Goal: Task Accomplishment & Management: Complete application form

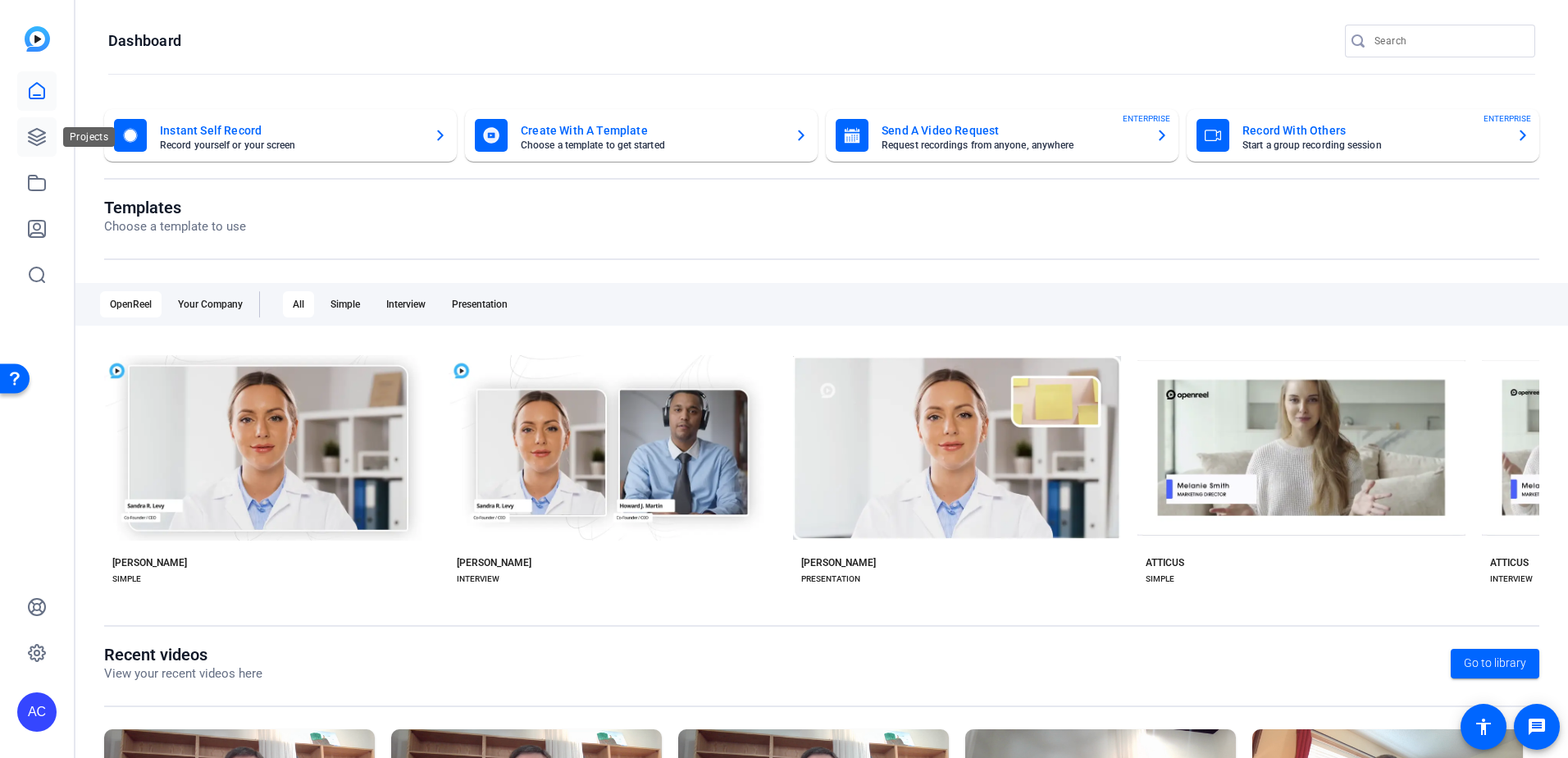
click at [33, 136] on icon at bounding box center [37, 137] width 20 height 20
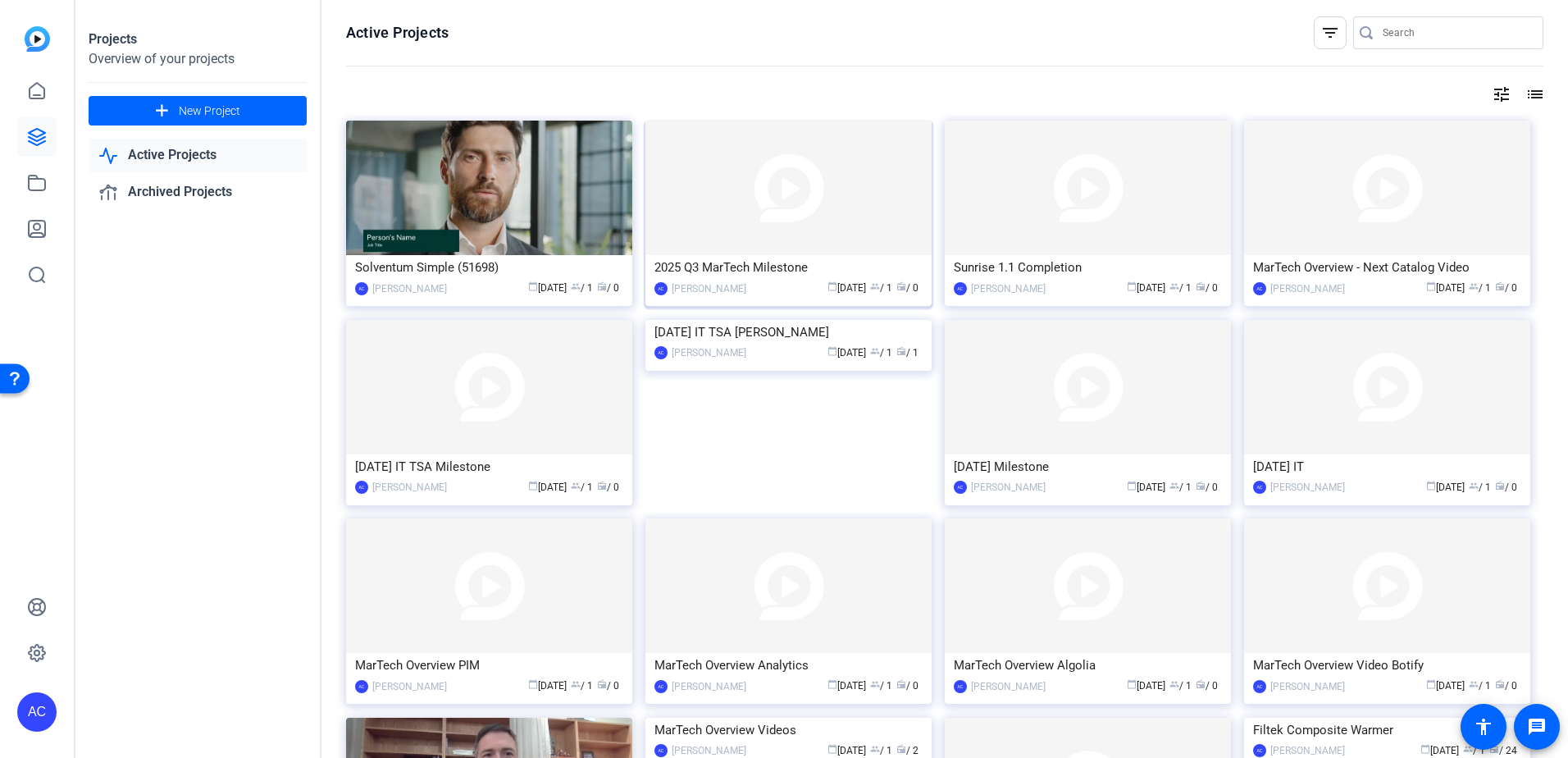
click at [806, 235] on img at bounding box center [788, 187] width 286 height 134
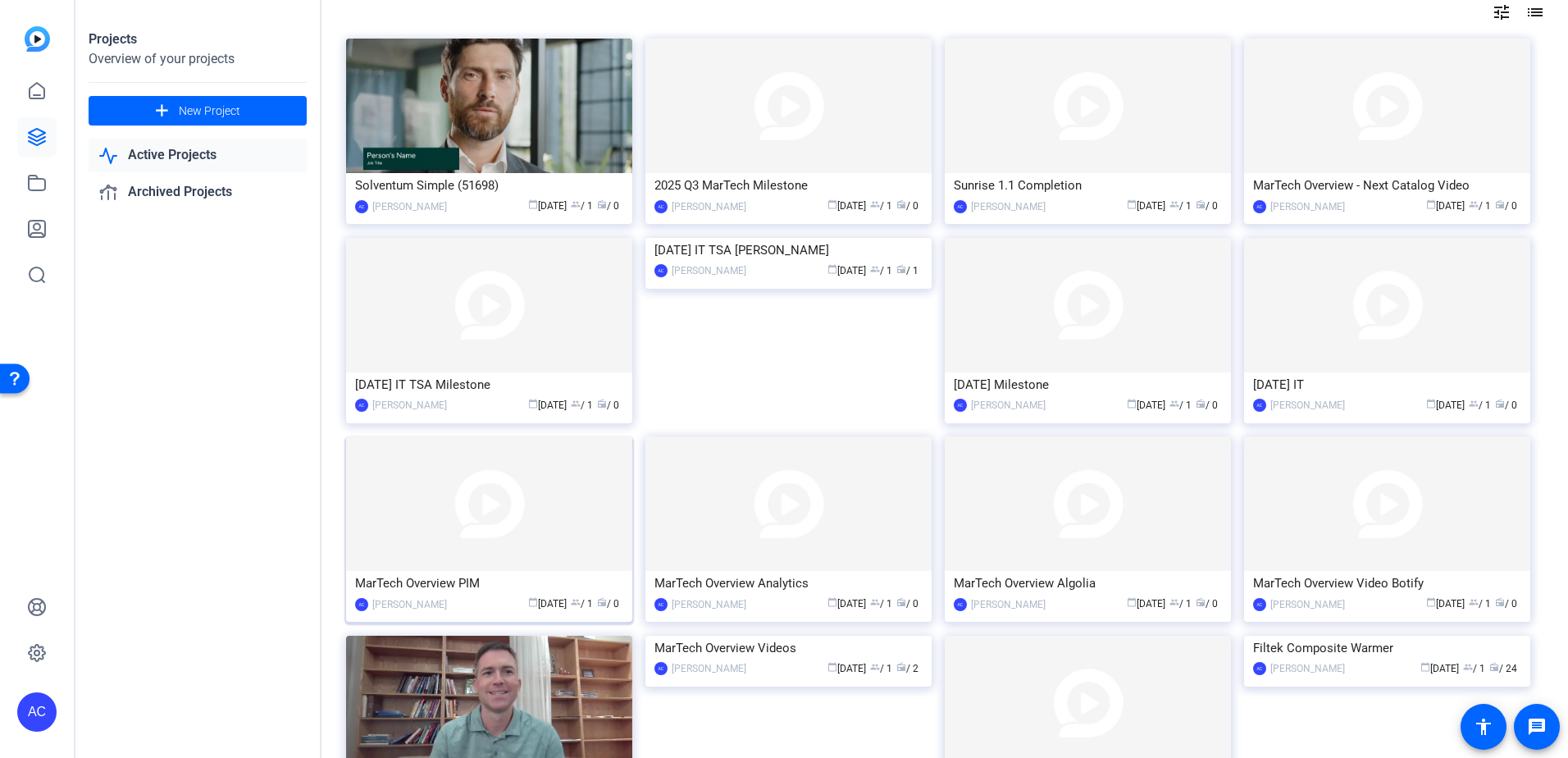
scroll to position [246, 0]
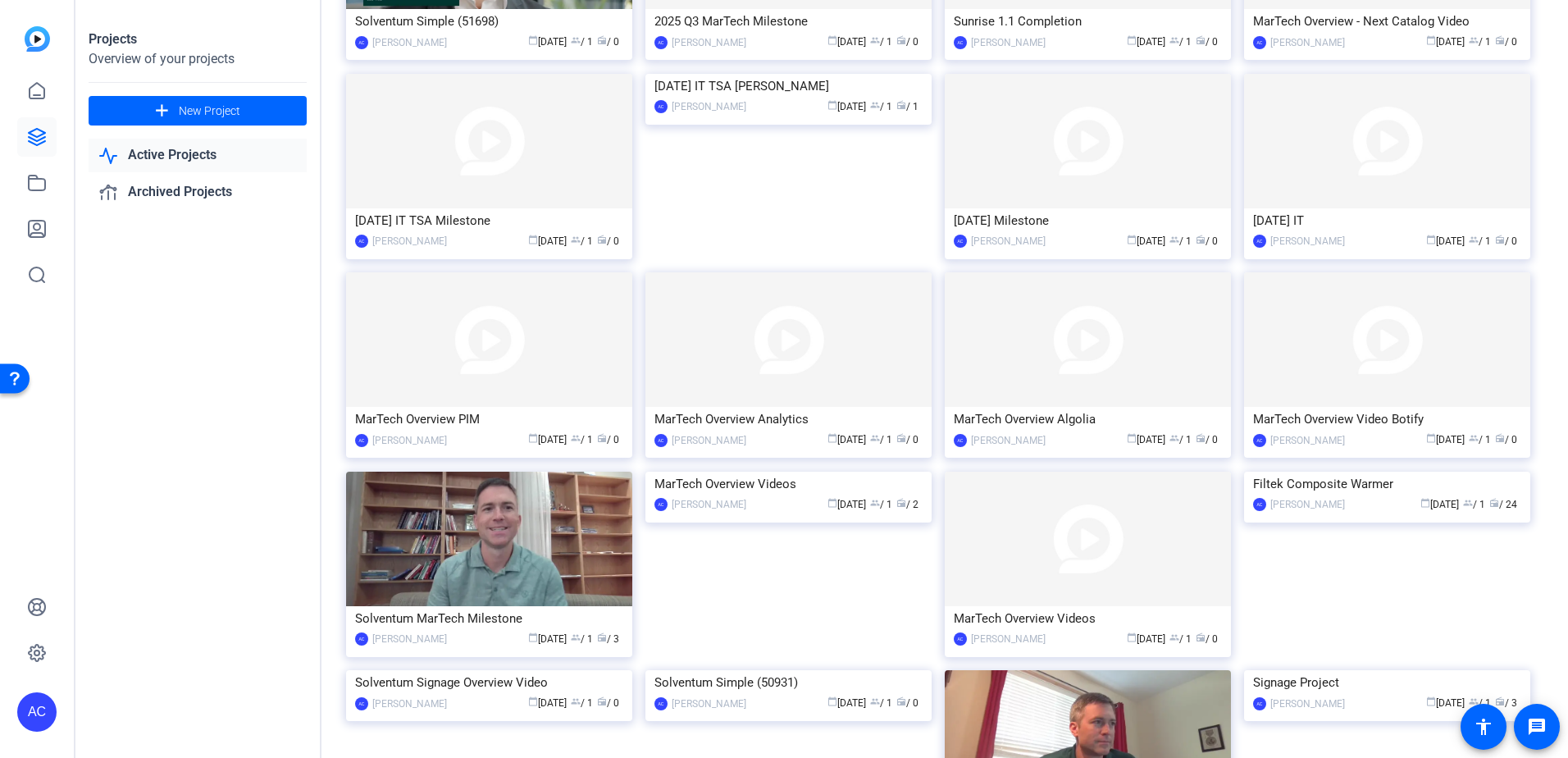
click at [515, 546] on img at bounding box center [489, 538] width 286 height 134
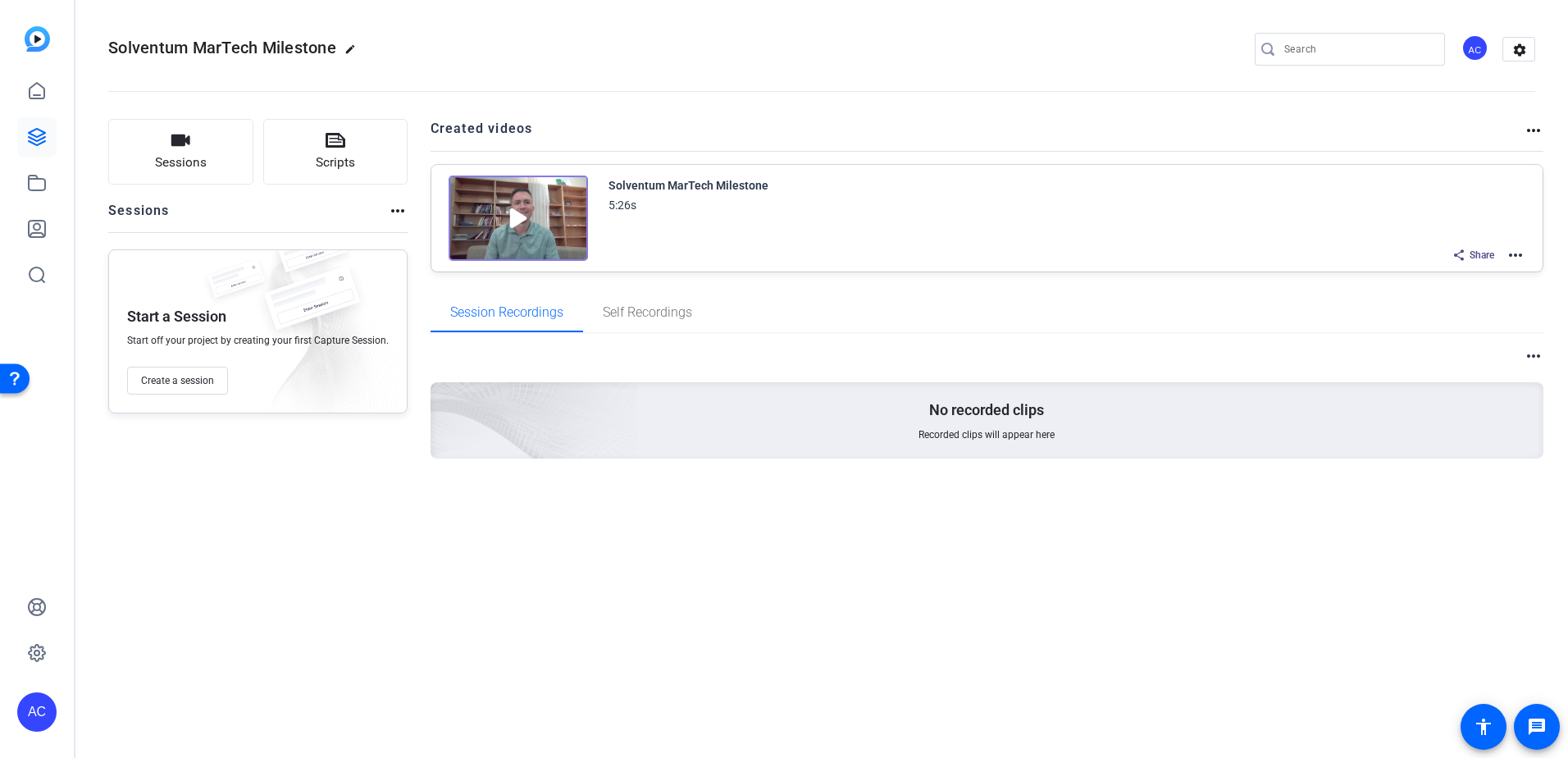
click at [559, 196] on img at bounding box center [518, 218] width 139 height 85
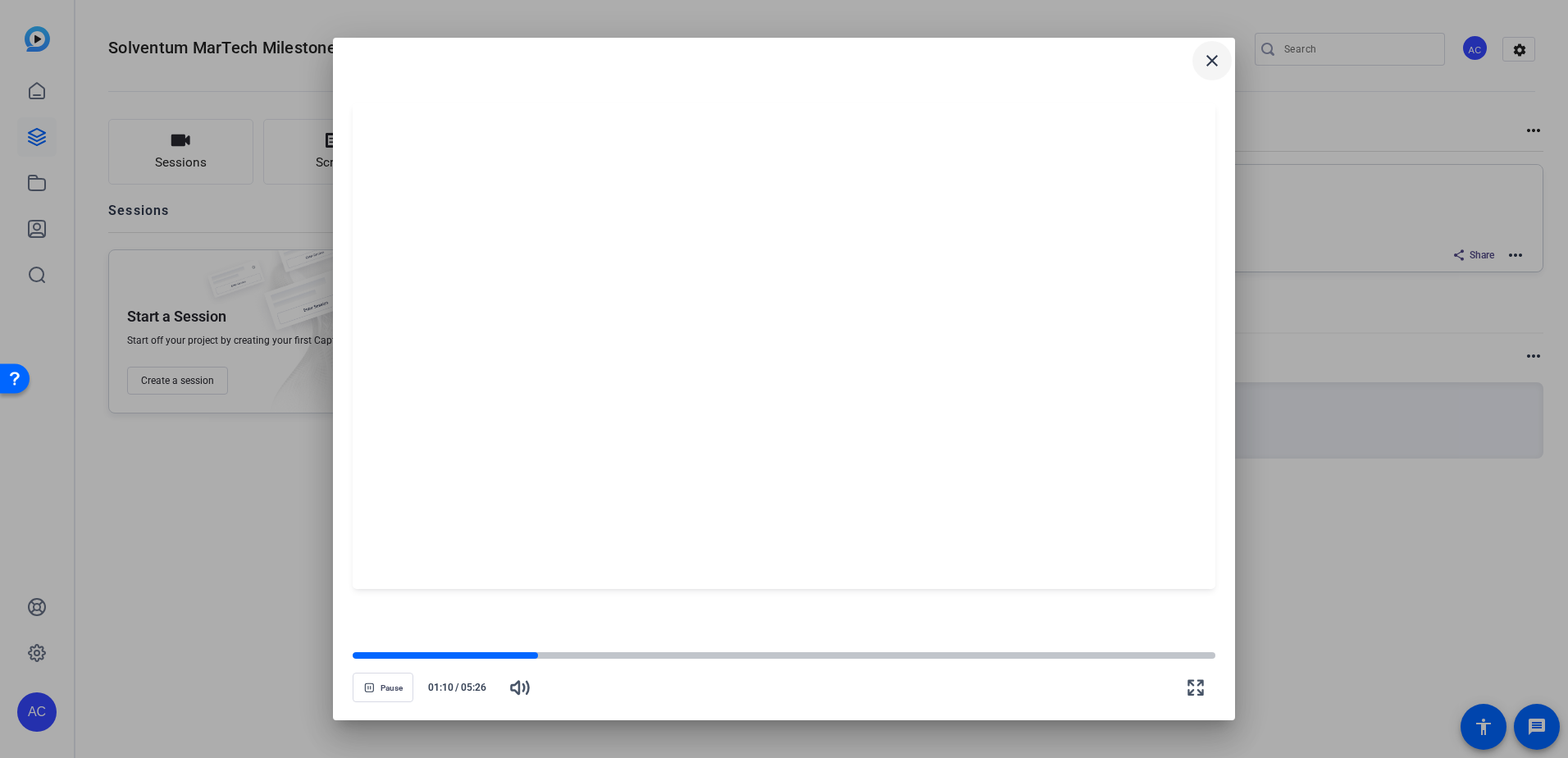
click at [1207, 64] on mat-icon "close" at bounding box center [1212, 61] width 20 height 20
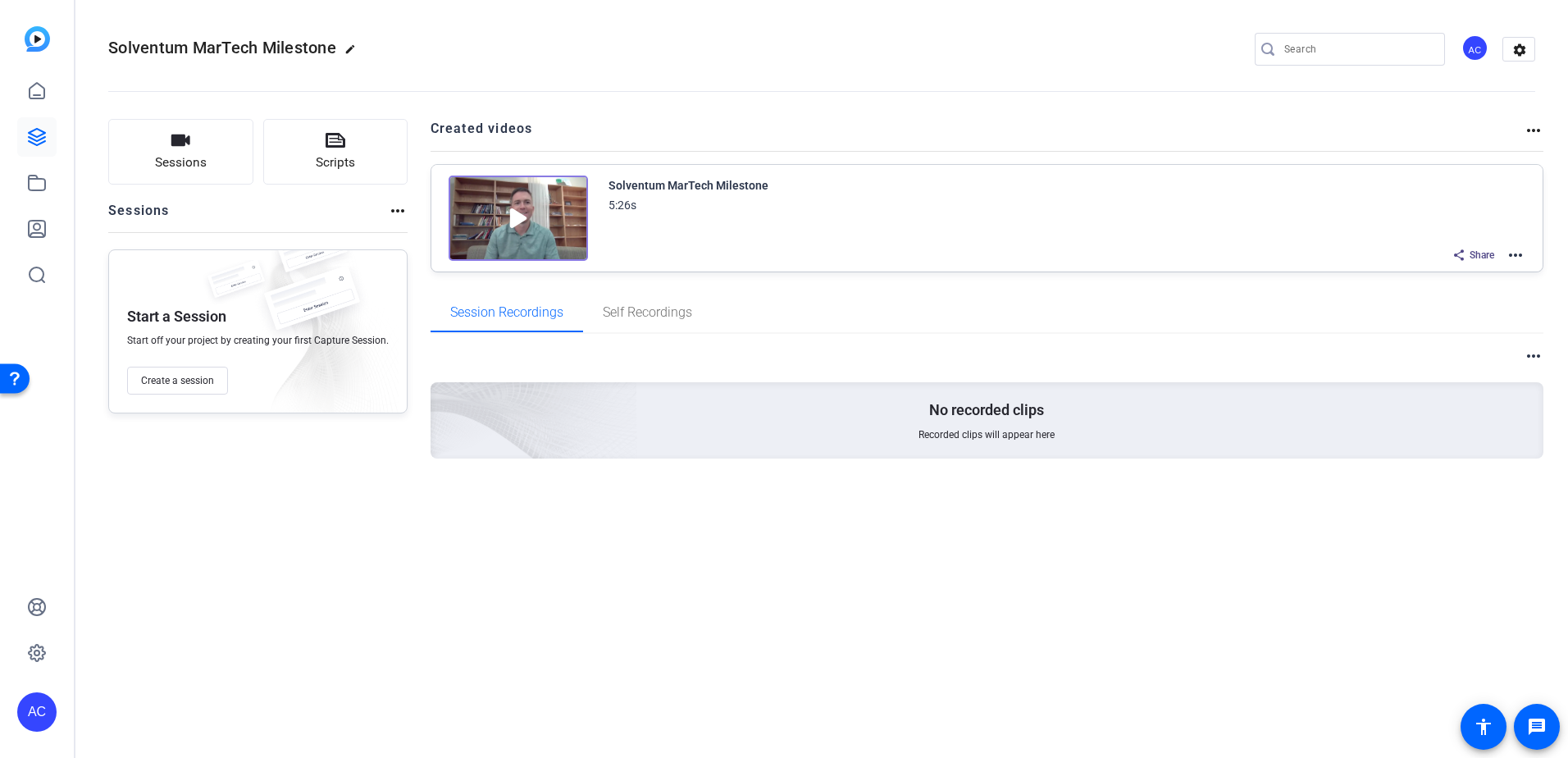
click at [1513, 255] on mat-icon "more_horiz" at bounding box center [1516, 255] width 20 height 20
click at [1445, 272] on span "Edit in Creator" at bounding box center [1455, 275] width 114 height 20
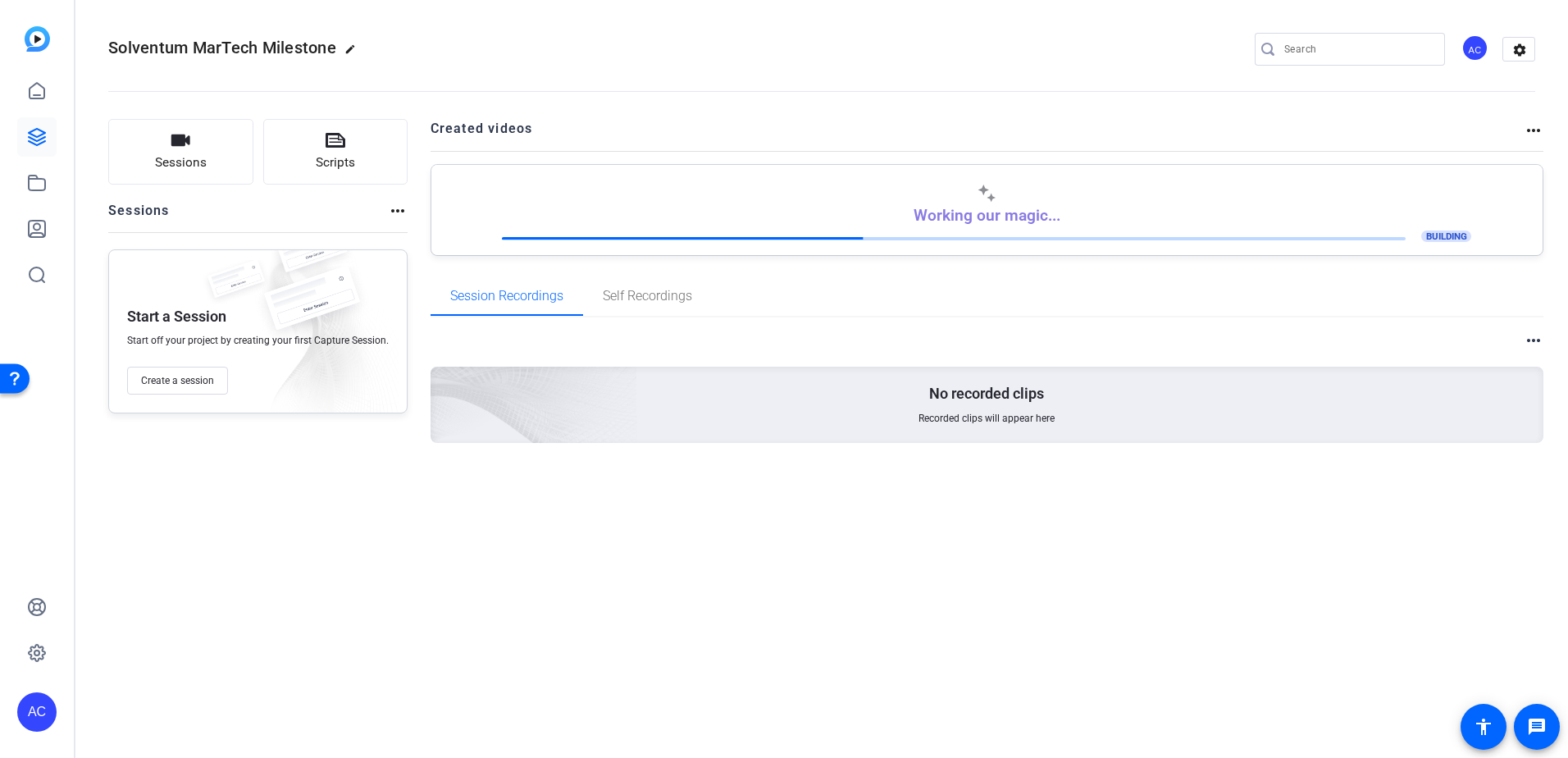
click at [37, 43] on img at bounding box center [37, 38] width 25 height 25
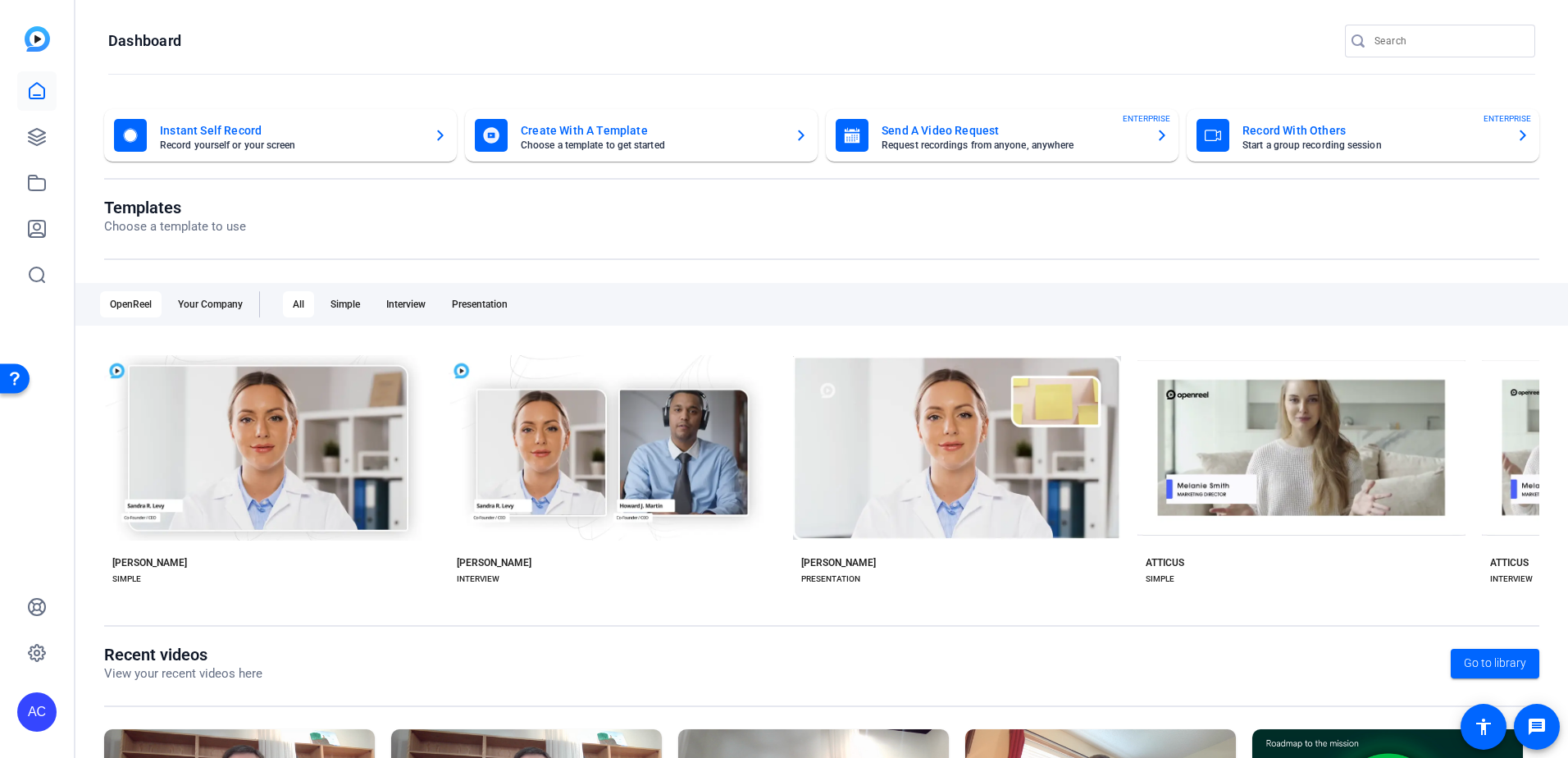
click at [977, 132] on mat-card-title "Send A Video Request" at bounding box center [1012, 130] width 260 height 20
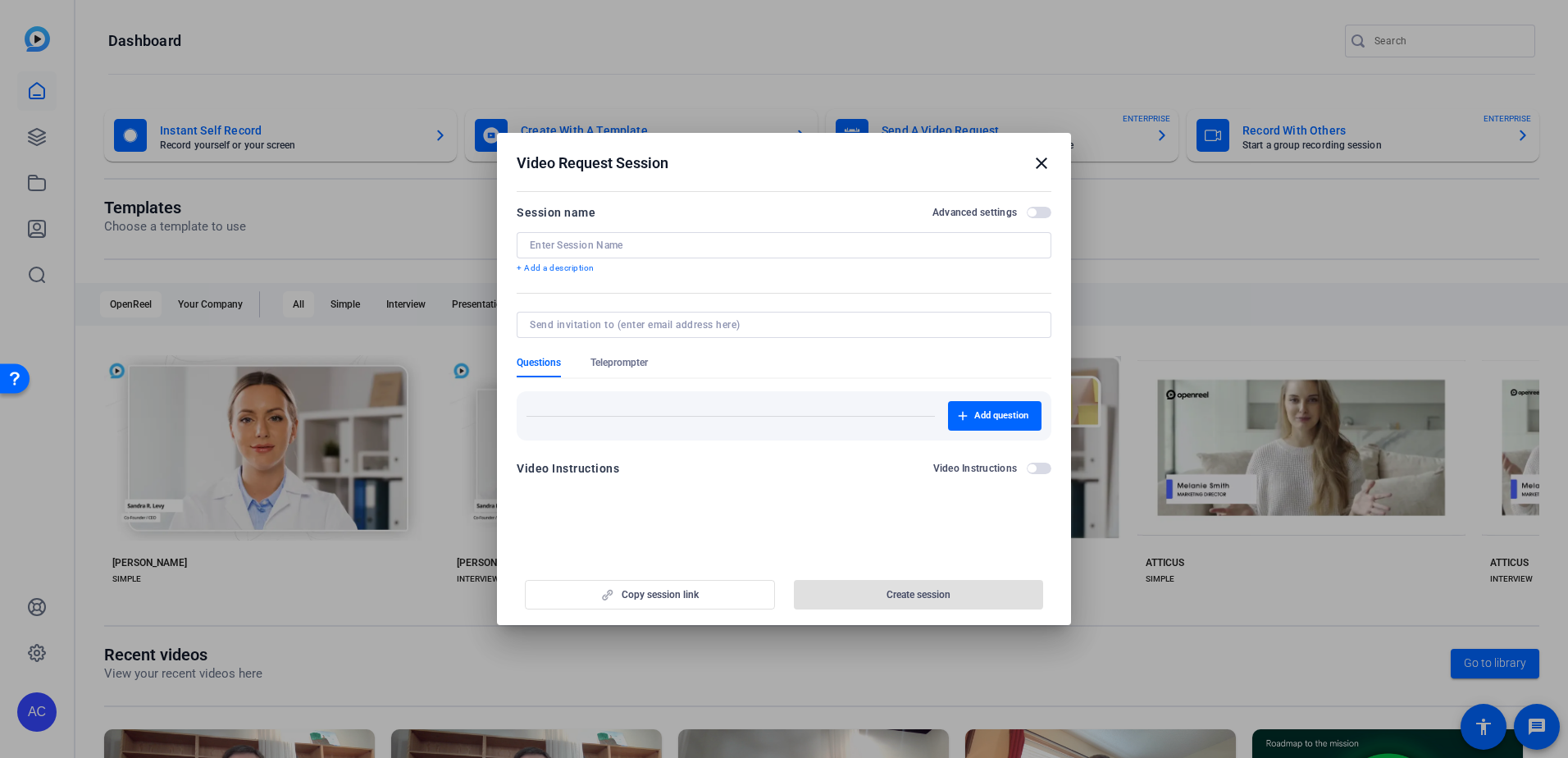
click at [623, 255] on div at bounding box center [784, 245] width 508 height 26
click at [622, 234] on div at bounding box center [784, 245] width 508 height 26
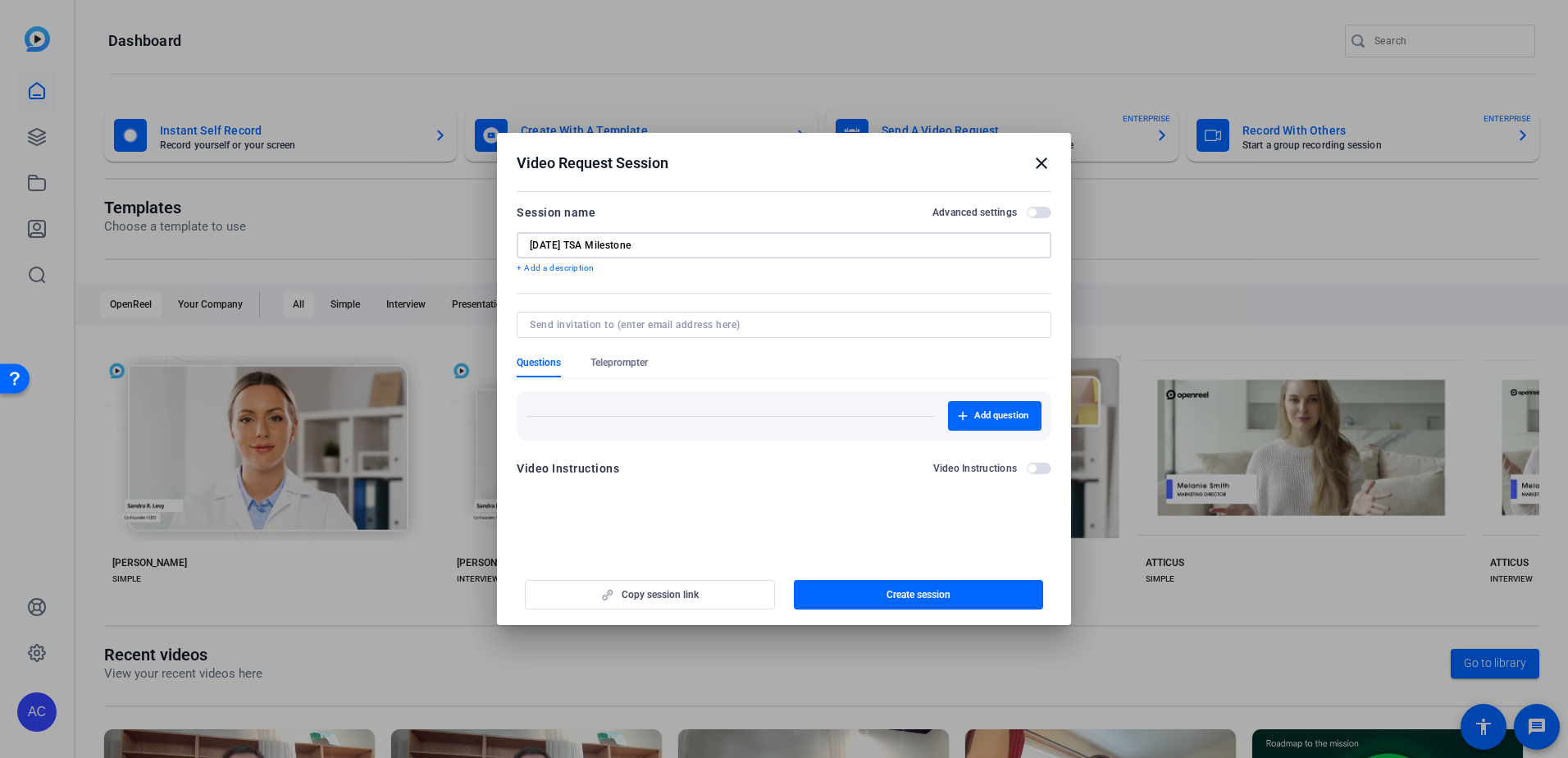
type input "[DATE] TSA Milestone"
click at [665, 327] on input at bounding box center [781, 325] width 502 height 13
type input "[EMAIL_ADDRESS][DOMAIN_NAME]"
click at [641, 588] on div "Copy session link Create session" at bounding box center [784, 589] width 535 height 42
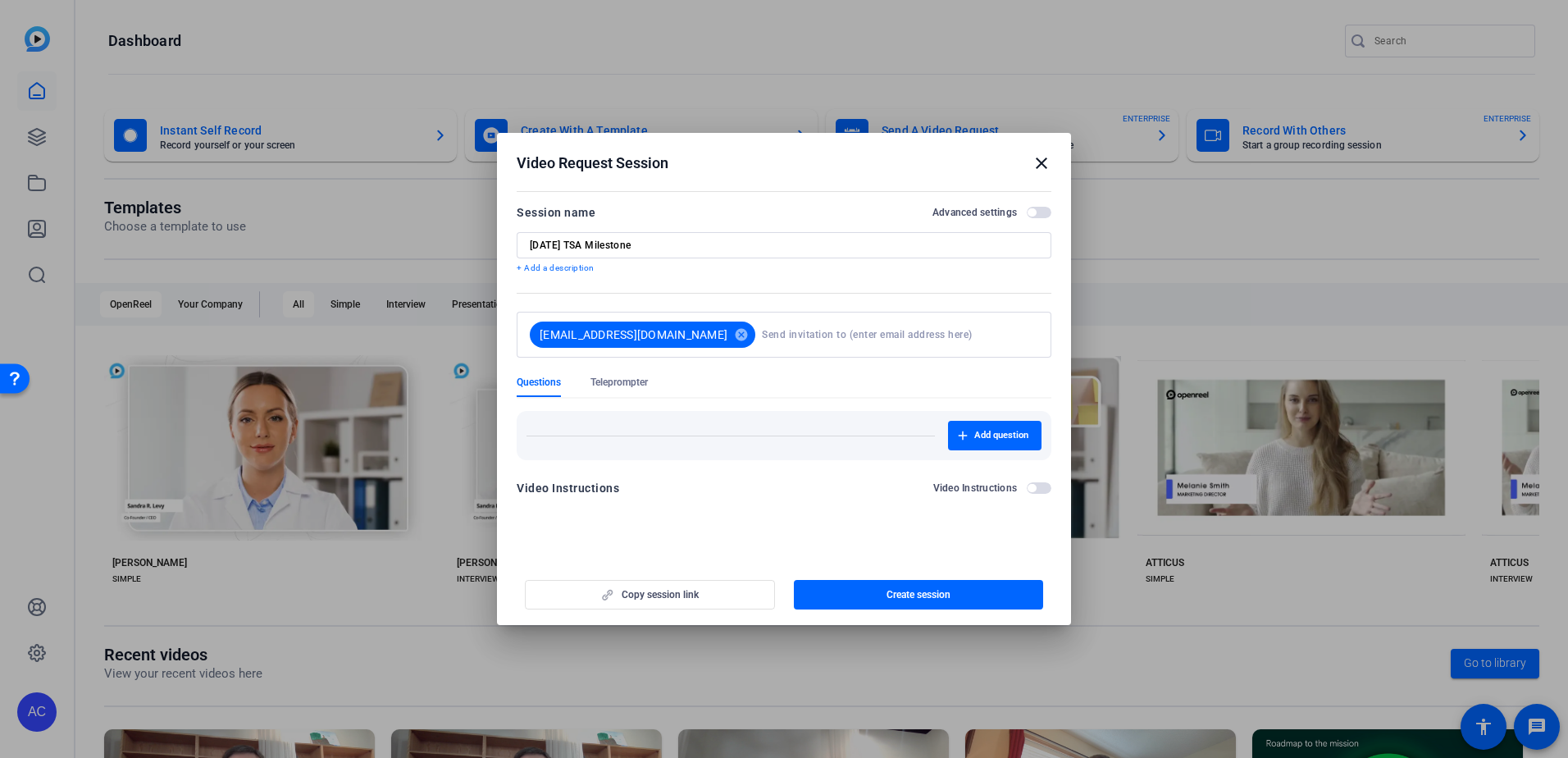
click at [691, 595] on div "Copy session link Create session" at bounding box center [784, 589] width 535 height 42
click at [693, 591] on div "Copy session link Create session" at bounding box center [784, 589] width 535 height 42
click at [597, 595] on div "Copy session link Create session" at bounding box center [784, 589] width 535 height 42
click at [785, 343] on input at bounding box center [897, 334] width 270 height 33
click at [706, 547] on openreel-new-create-edit-ugc-session "Video Request Session close Session name Advanced settings [DATE] TSA Milestone…" at bounding box center [784, 378] width 574 height 492
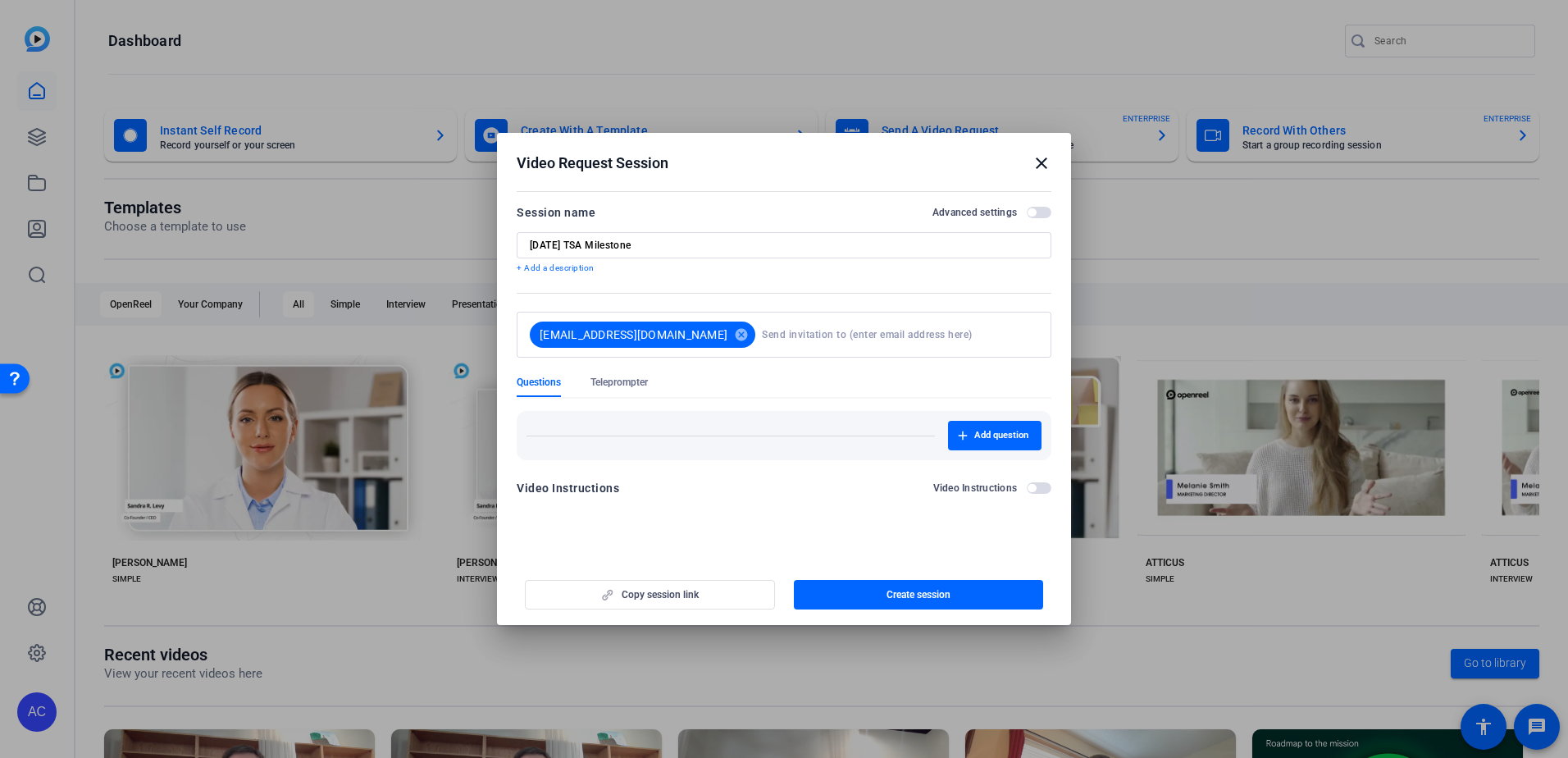
click at [912, 608] on span "button" at bounding box center [919, 594] width 250 height 39
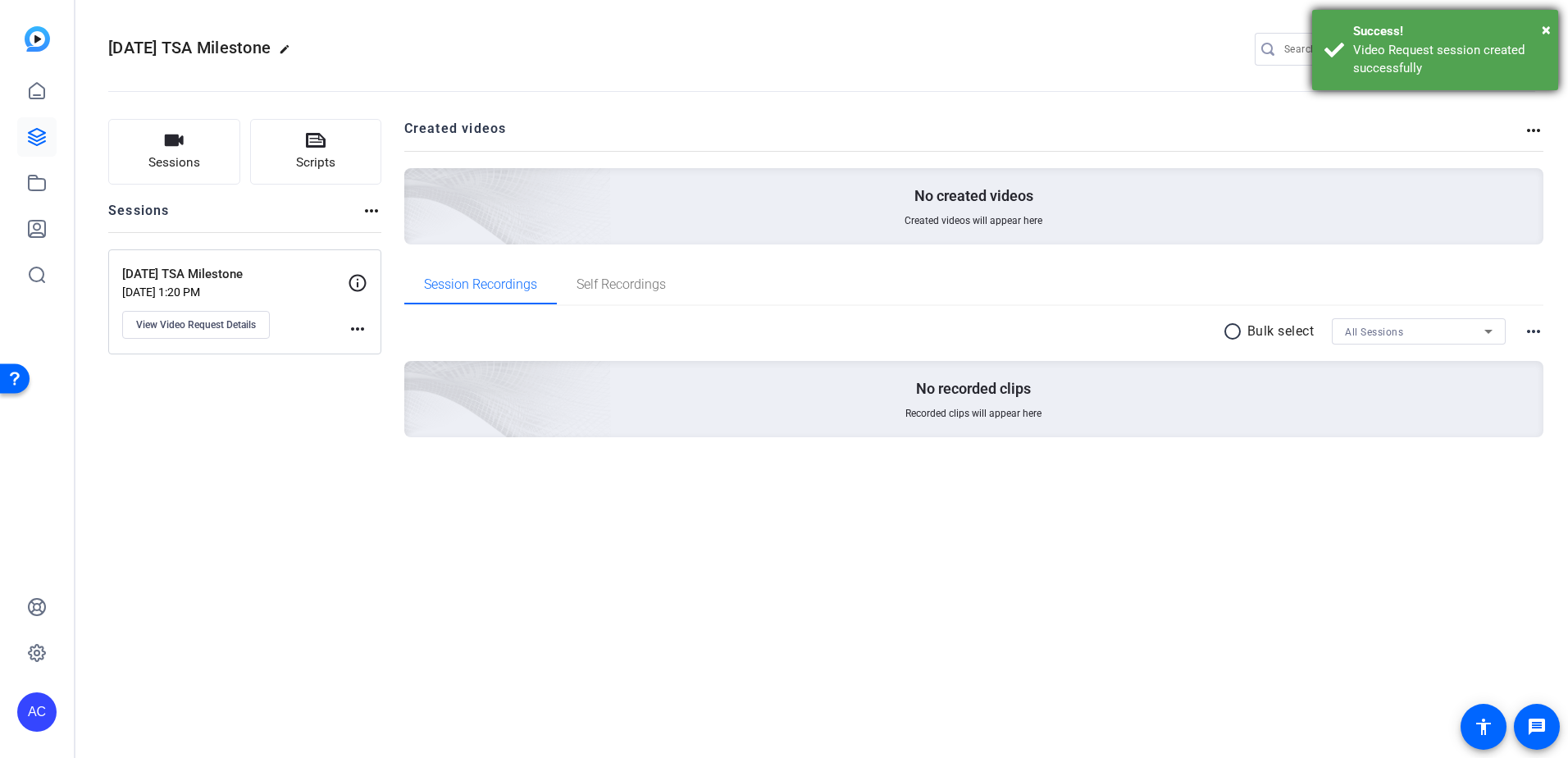
click at [1380, 63] on div "Video Request session created successfully" at bounding box center [1449, 59] width 193 height 37
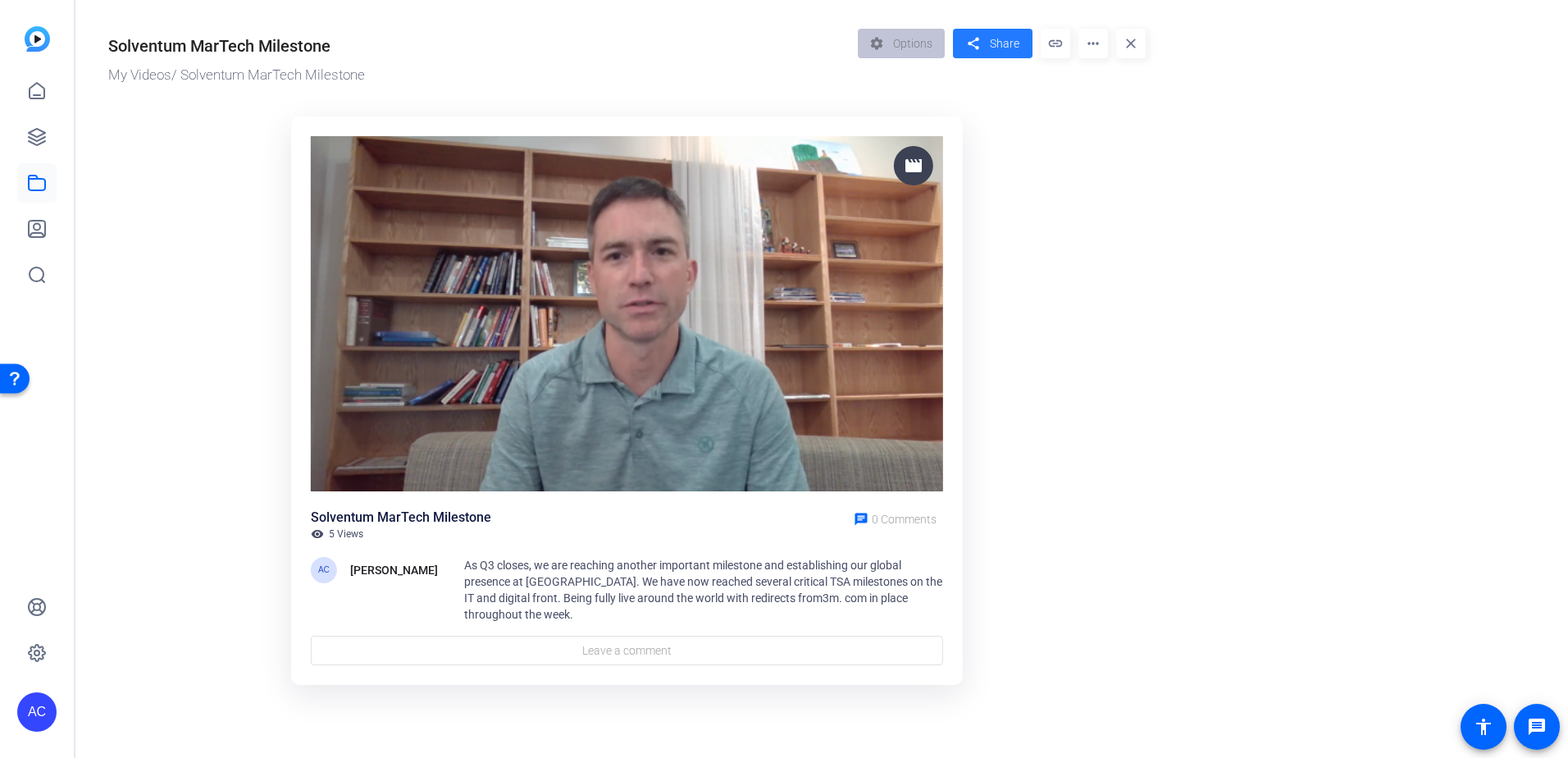
click at [989, 46] on span at bounding box center [993, 43] width 79 height 39
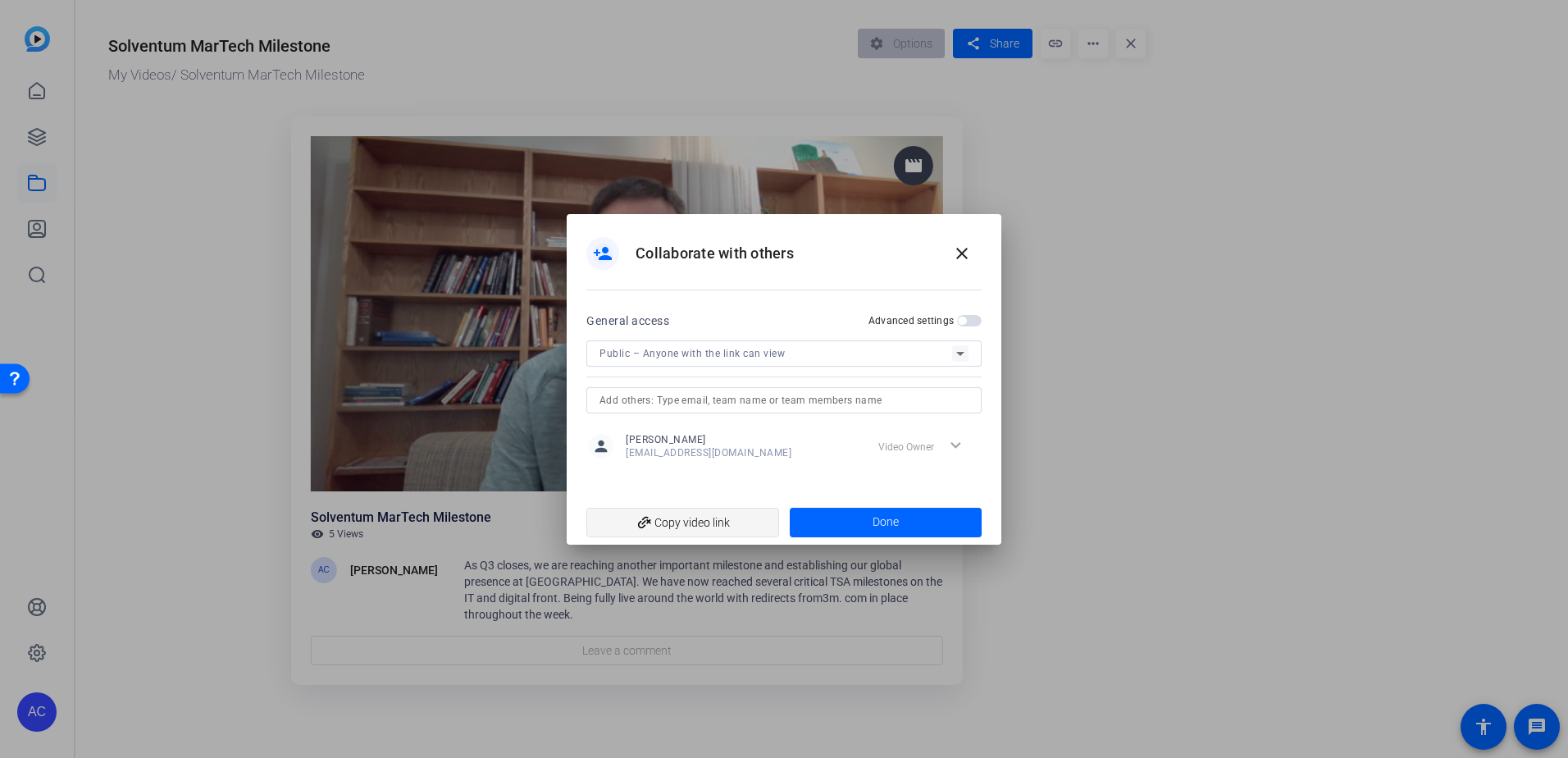
click at [660, 528] on span "add_link Copy video link" at bounding box center [682, 522] width 166 height 31
click at [972, 256] on span at bounding box center [962, 253] width 39 height 39
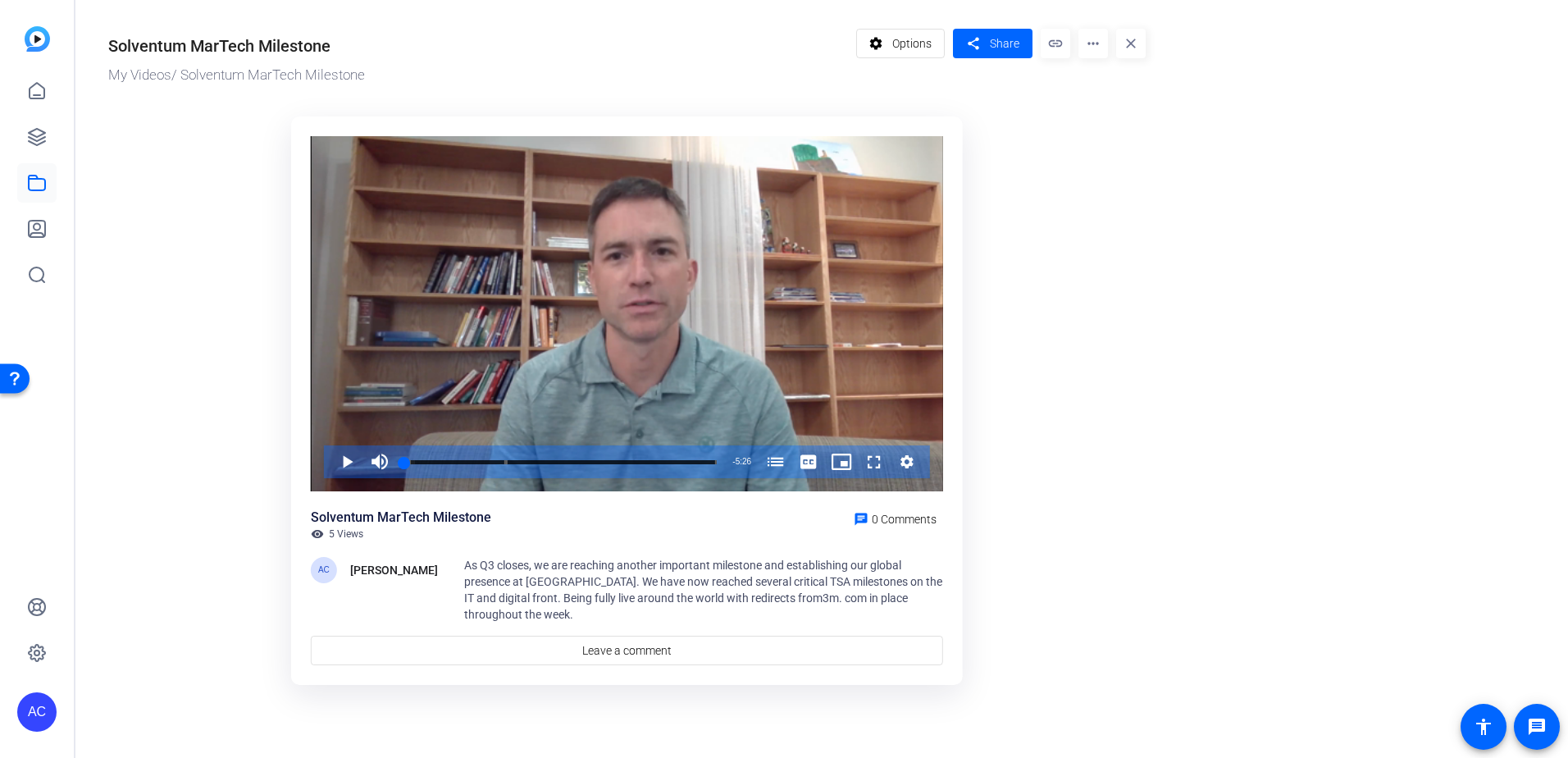
click at [1149, 250] on div "Solventum MarTech Milestone My Videos / Solventum MarTech Milestone settings Op…" at bounding box center [619, 355] width 1087 height 710
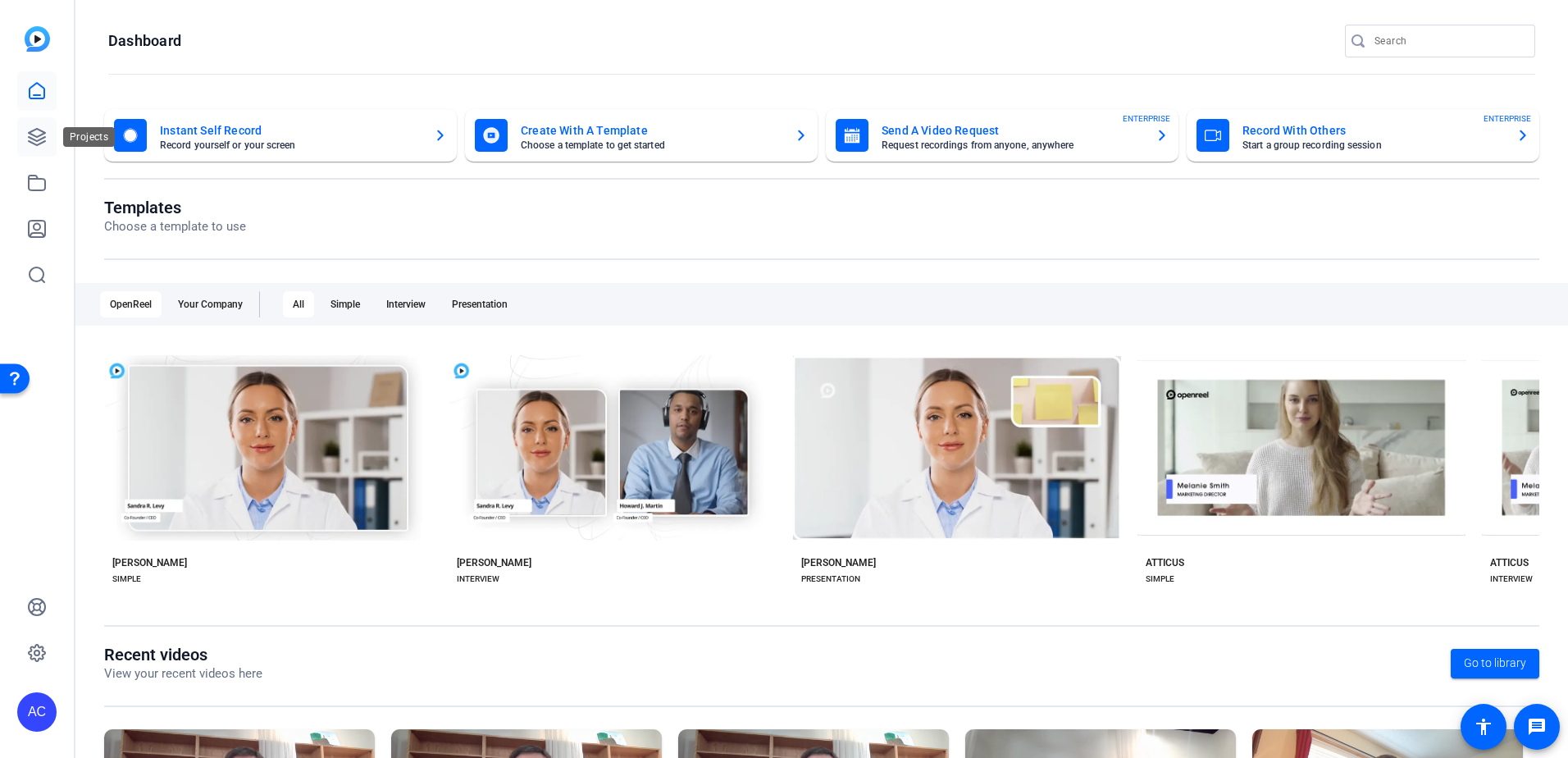
click at [39, 138] on icon at bounding box center [37, 137] width 20 height 20
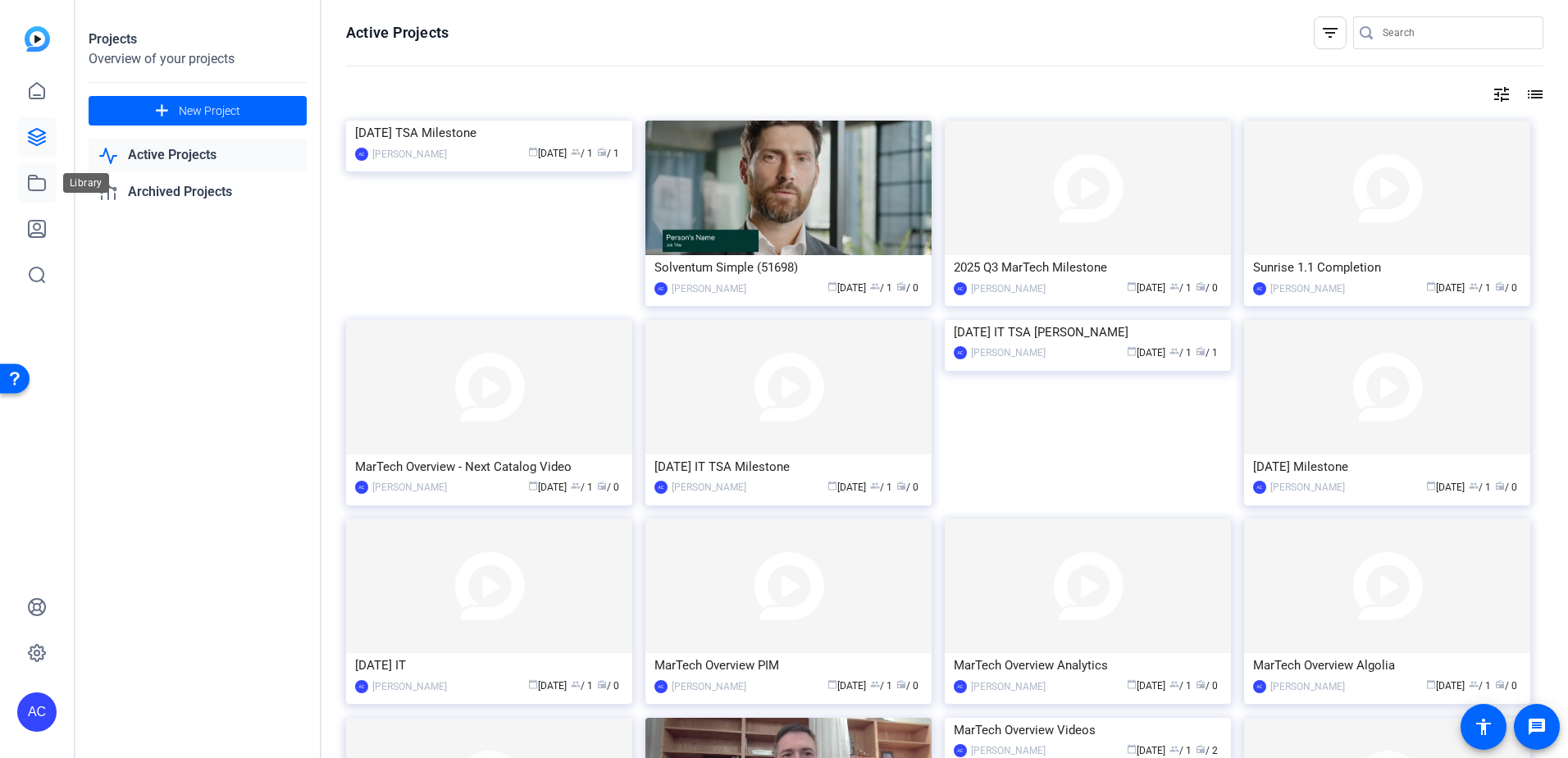
click at [34, 179] on icon at bounding box center [37, 183] width 17 height 15
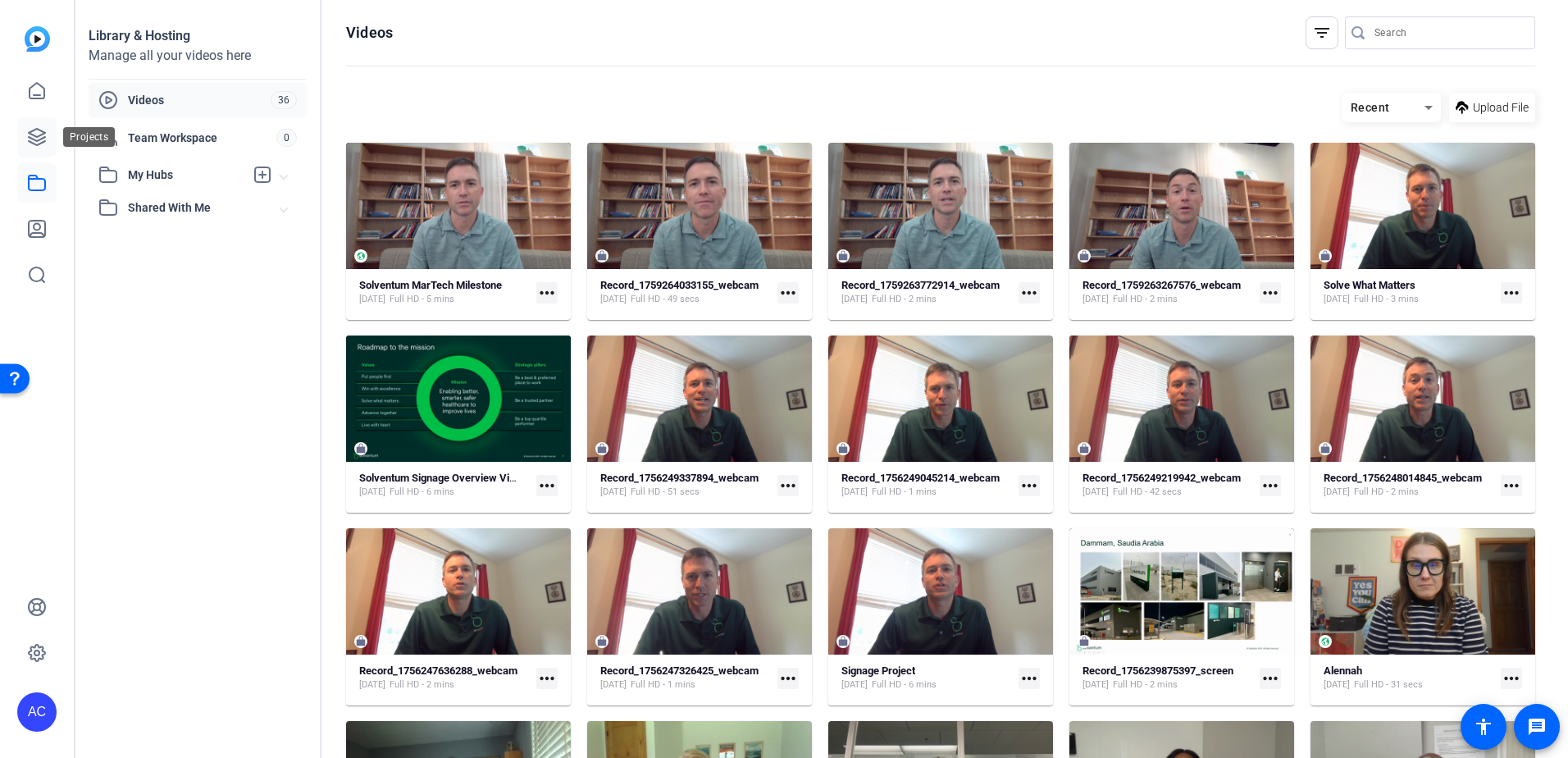
click at [37, 139] on icon at bounding box center [37, 137] width 20 height 20
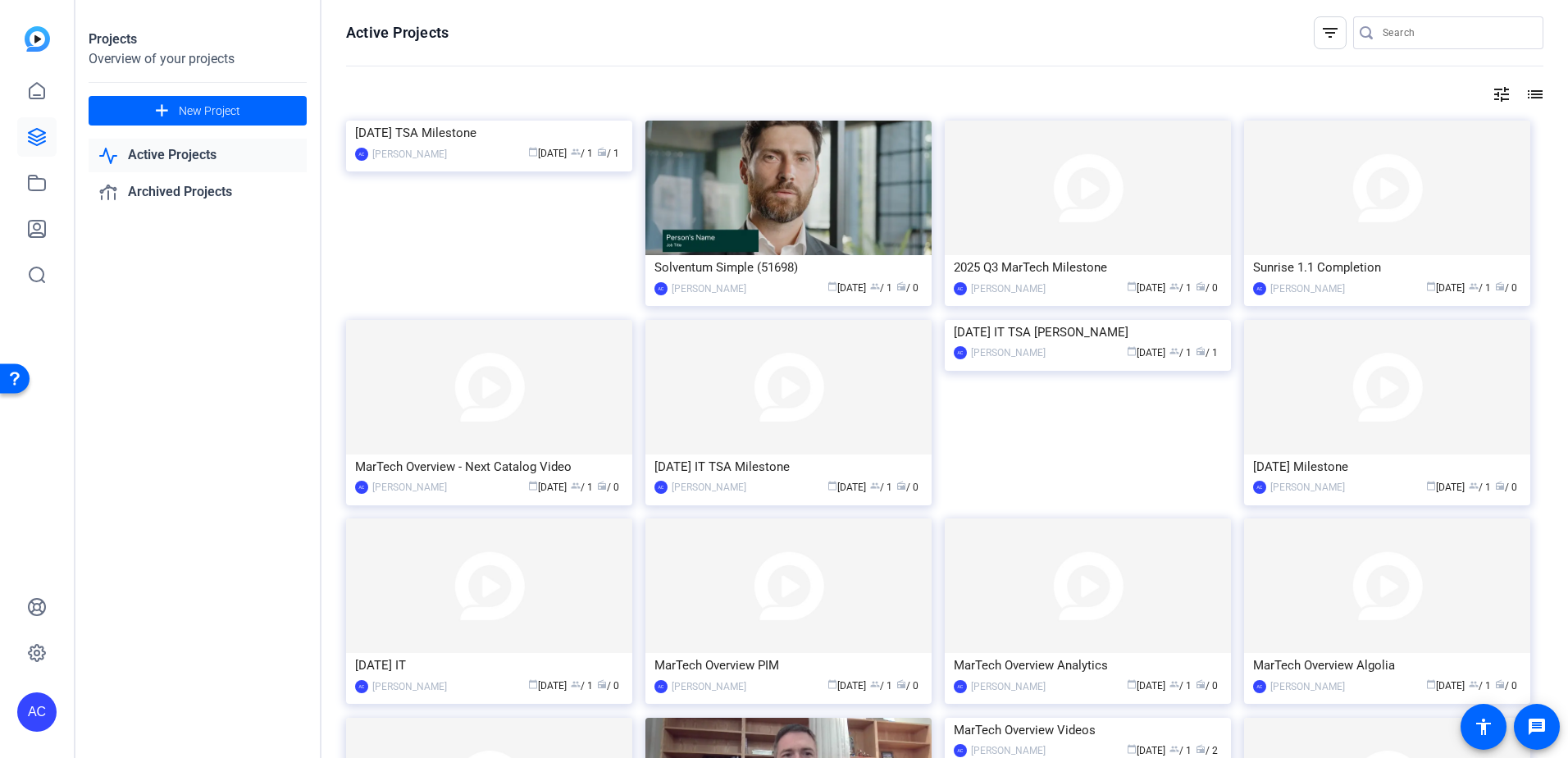
click at [569, 120] on img at bounding box center [489, 120] width 286 height 0
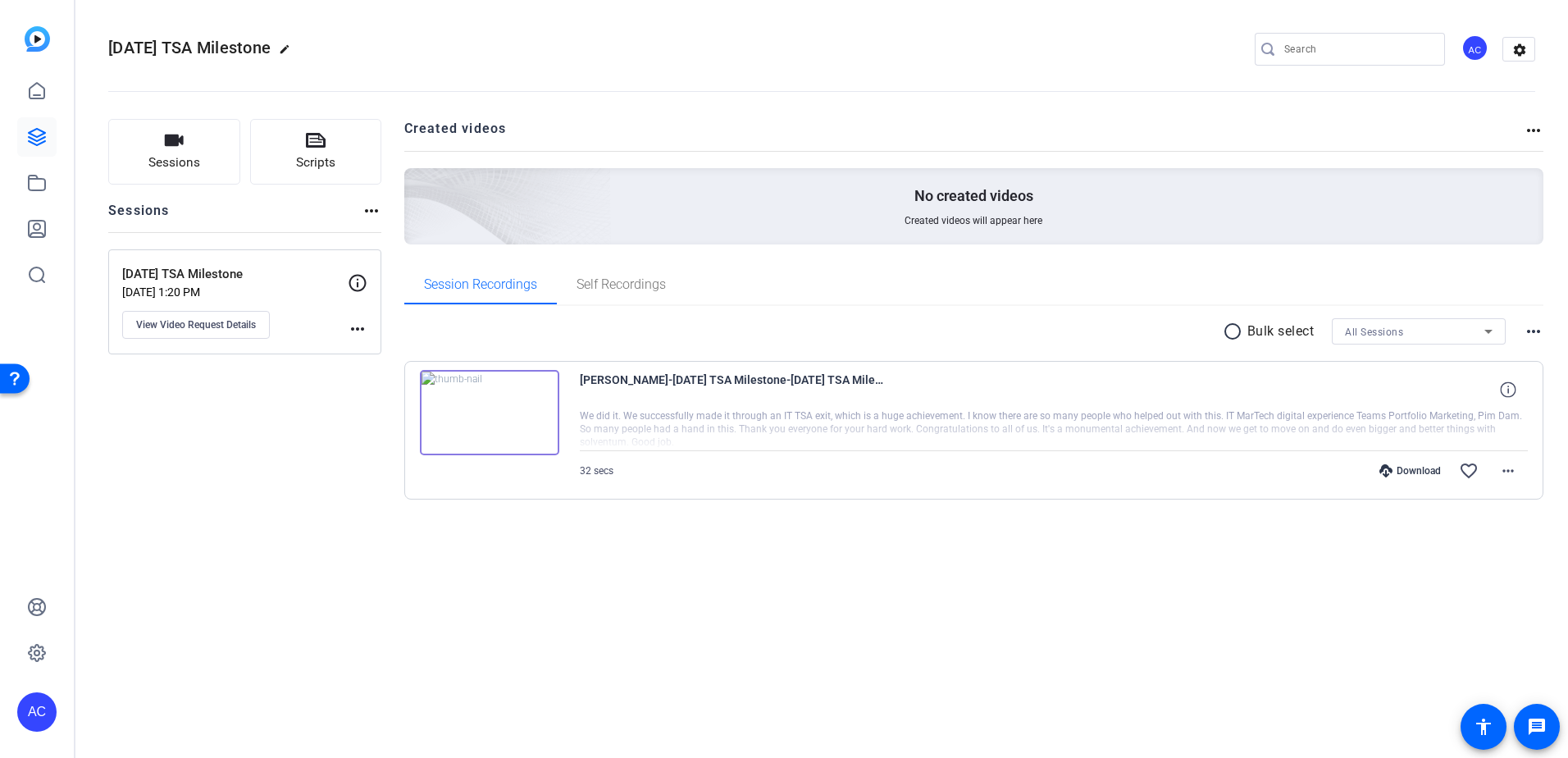
click at [516, 403] on img at bounding box center [489, 412] width 139 height 85
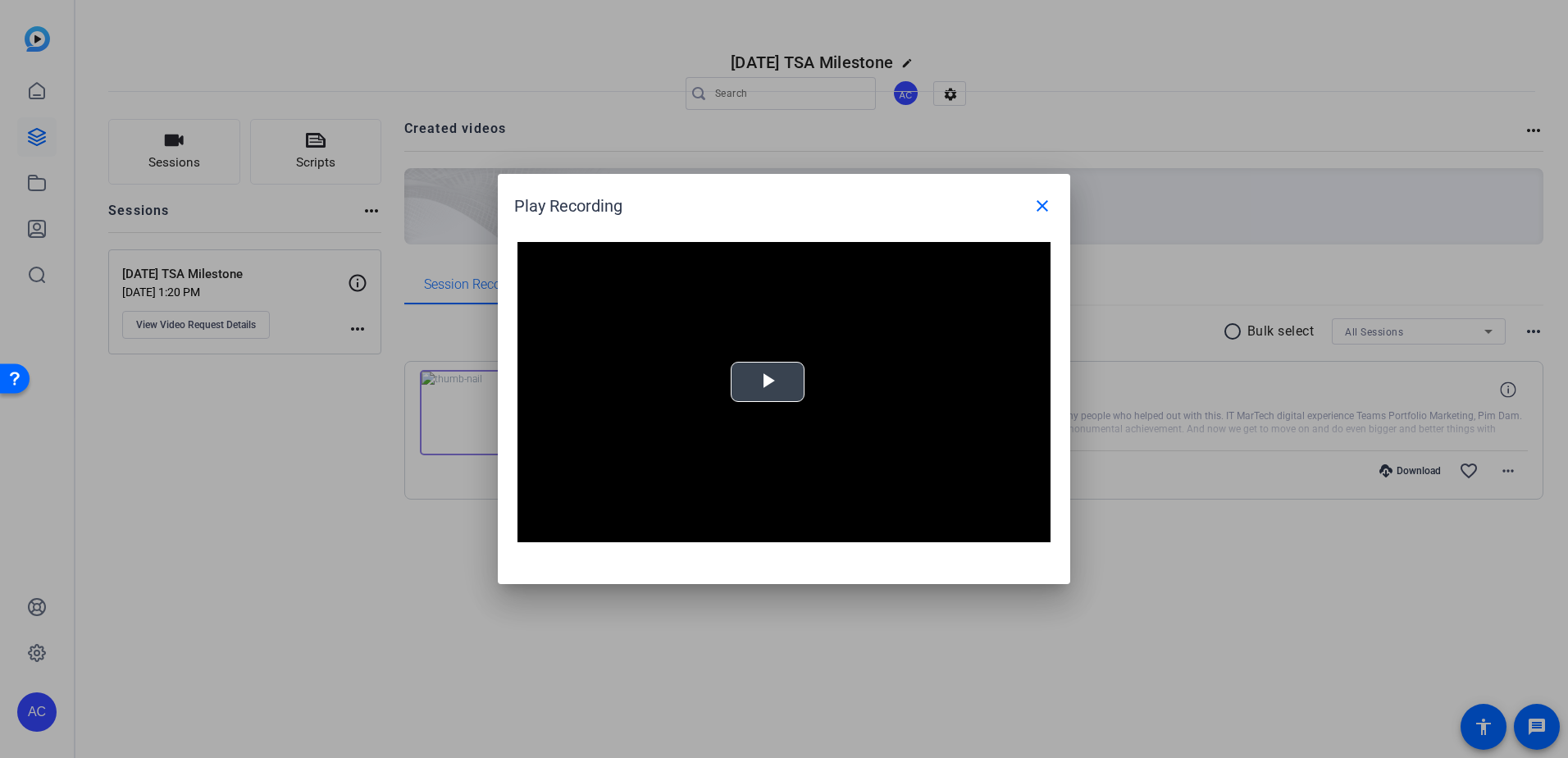
click at [768, 382] on span "Video Player" at bounding box center [768, 382] width 0 height 0
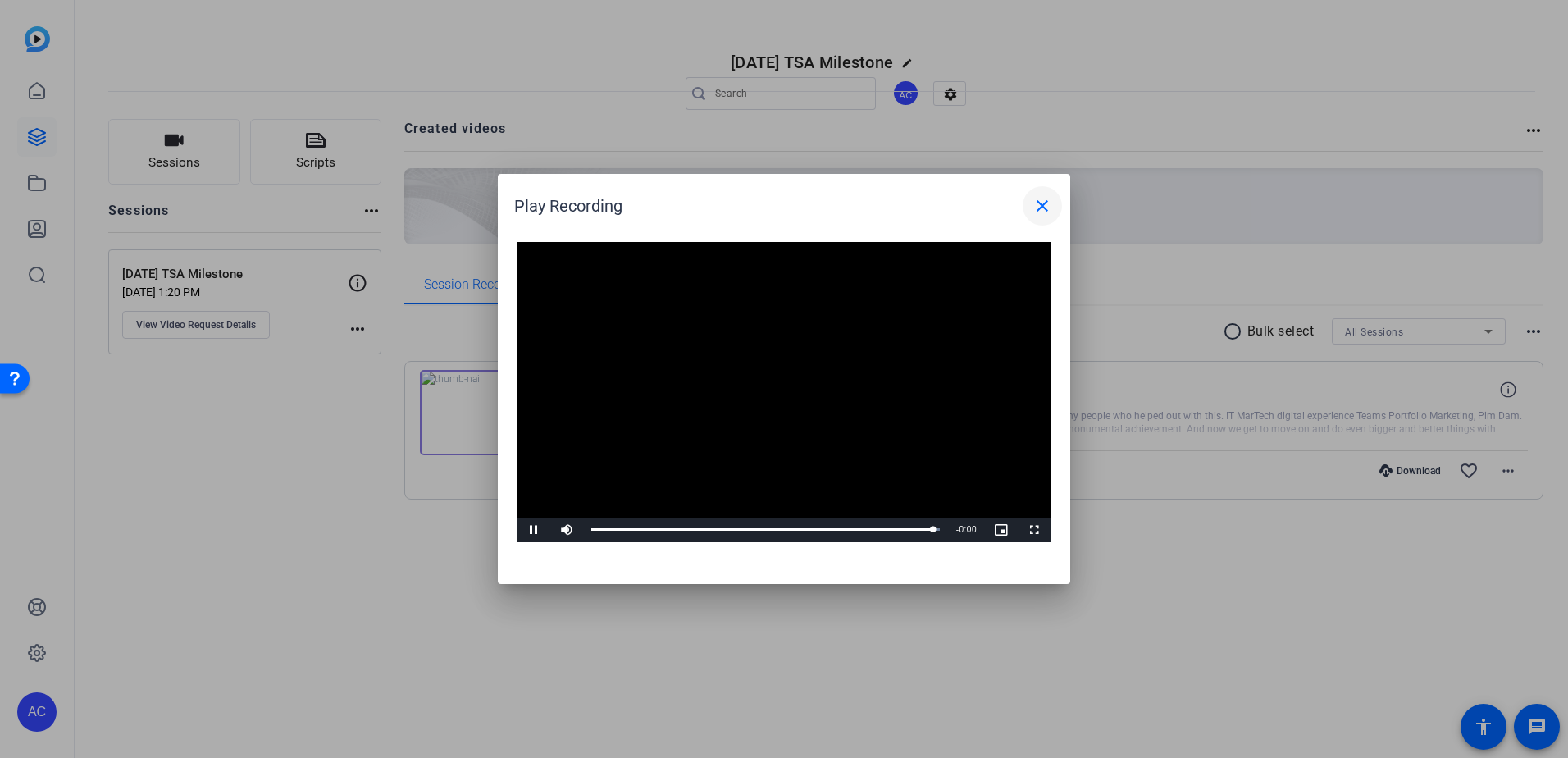
click at [1048, 195] on span at bounding box center [1042, 205] width 39 height 39
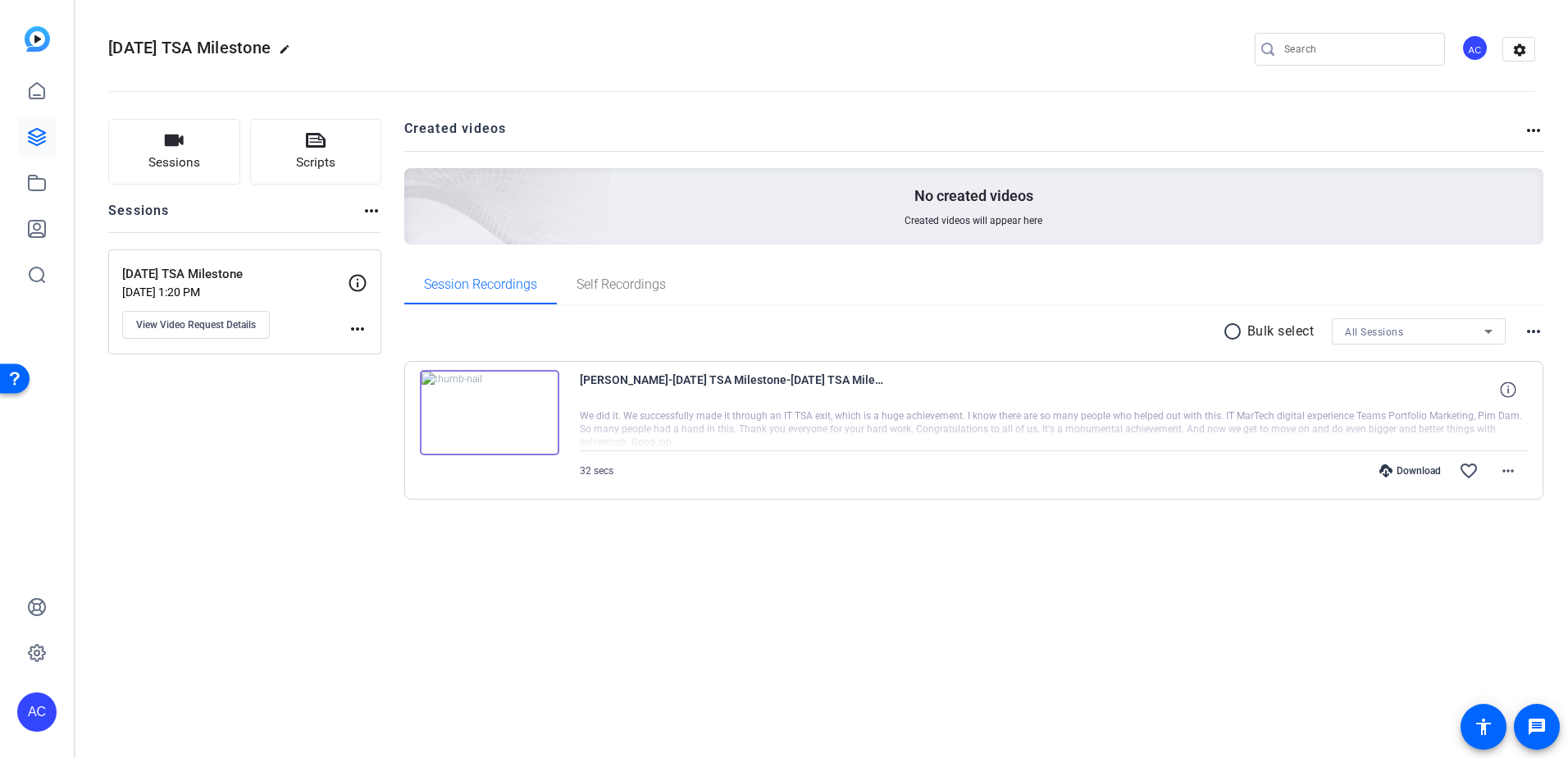
click at [39, 48] on img at bounding box center [37, 38] width 25 height 25
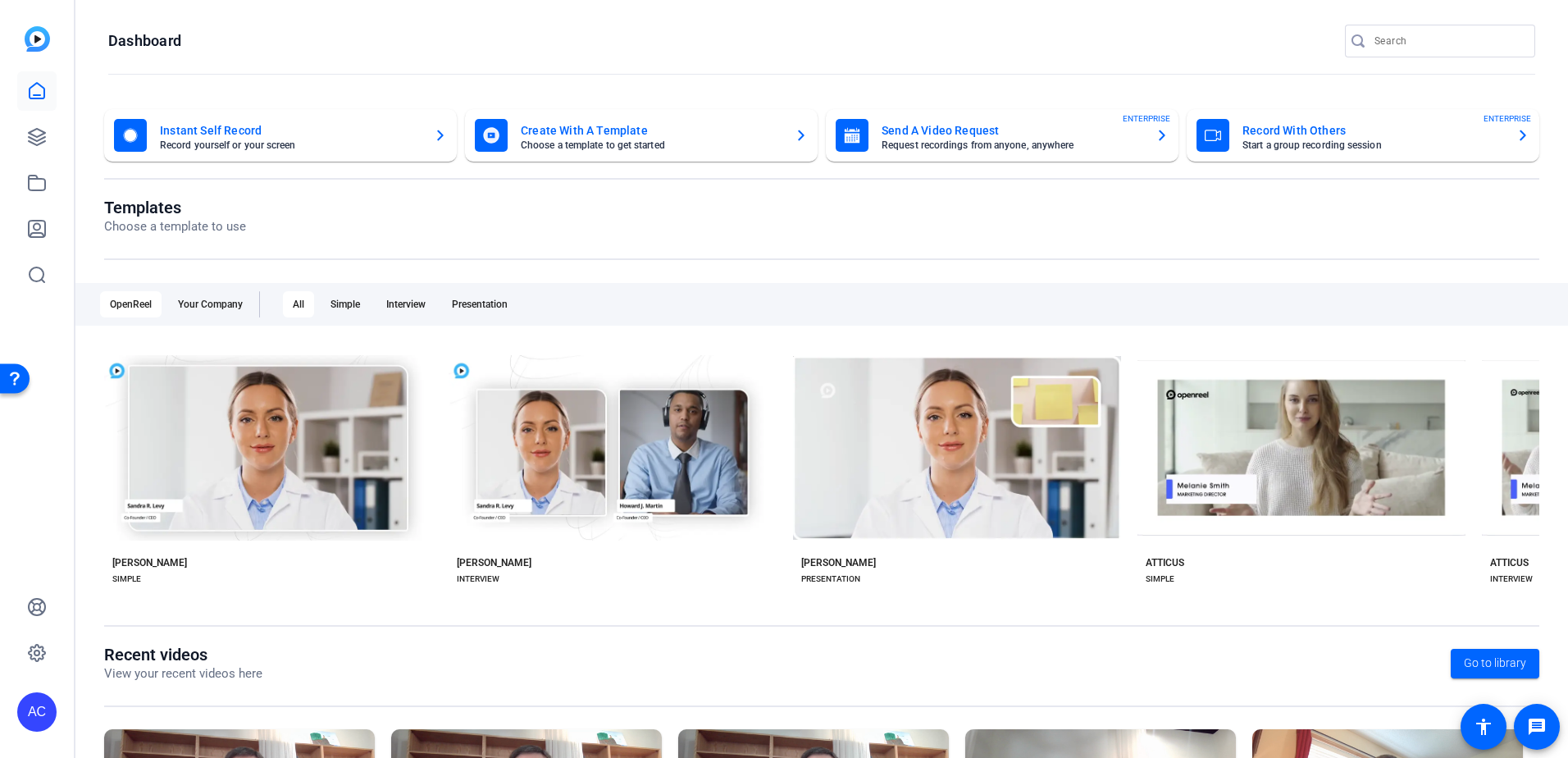
click at [959, 134] on mat-card-title "Send A Video Request" at bounding box center [1012, 130] width 260 height 20
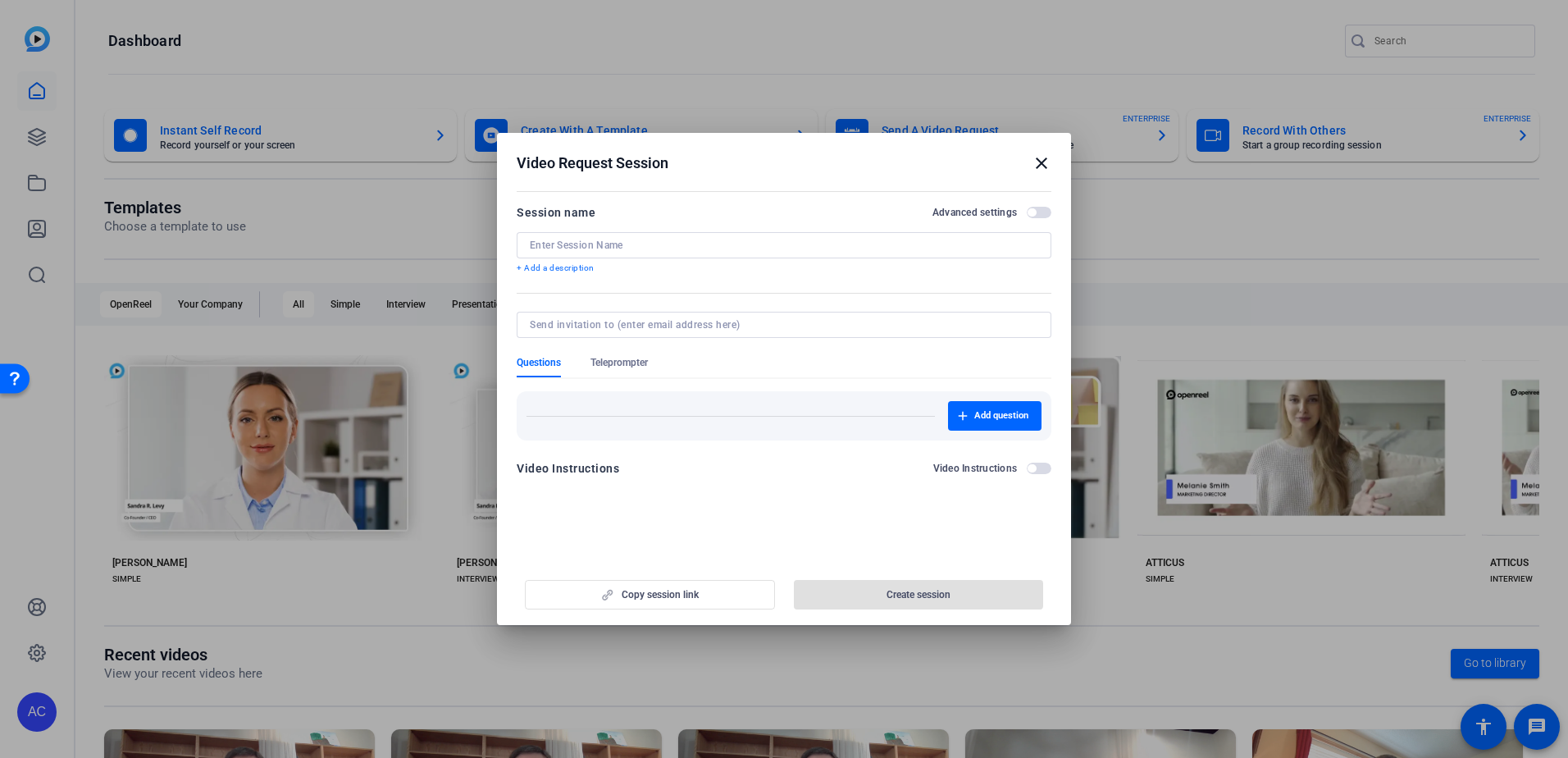
click at [588, 326] on input at bounding box center [781, 325] width 502 height 13
click at [589, 238] on div at bounding box center [784, 245] width 508 height 26
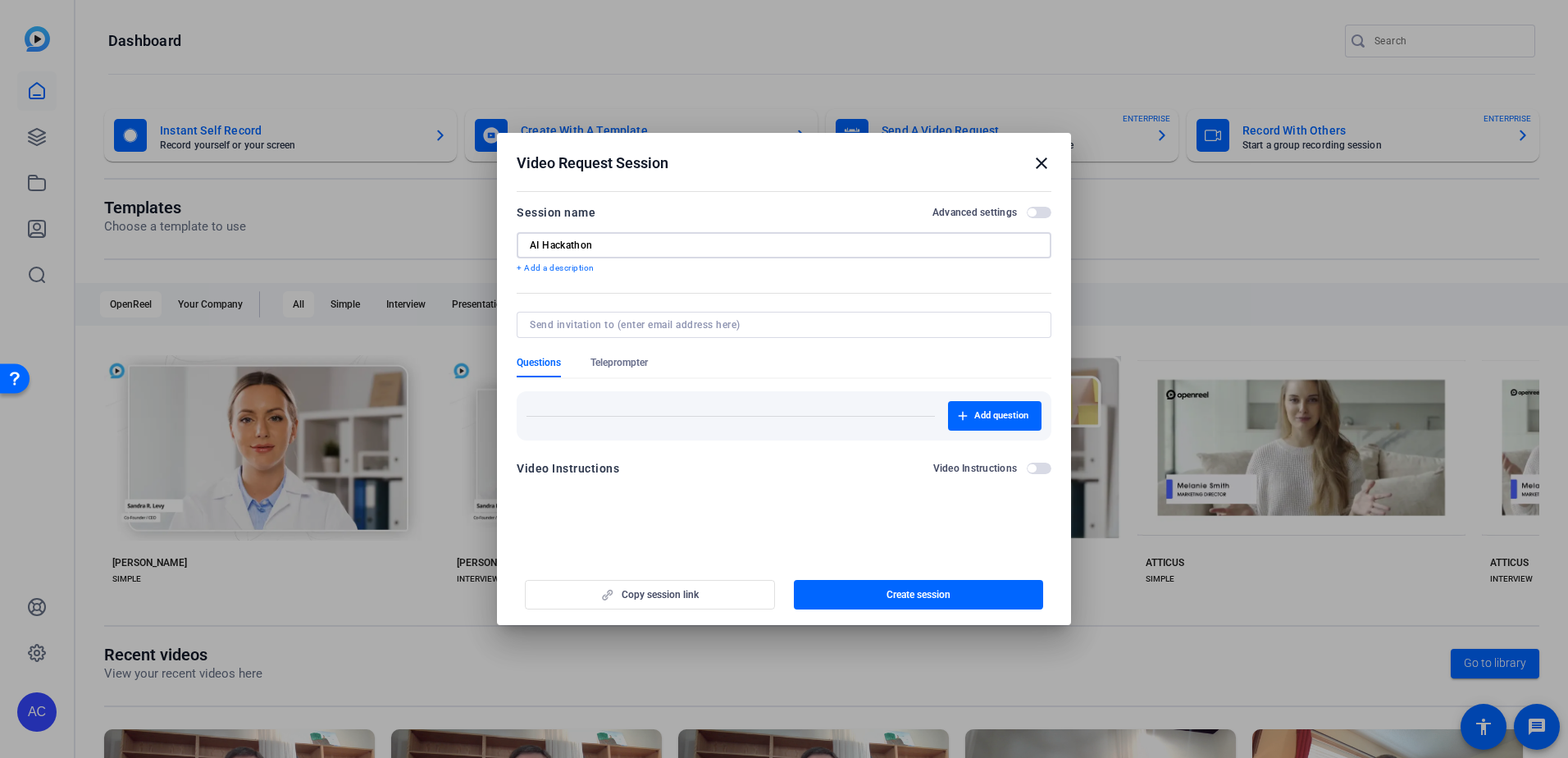
type input "AI Hackathon"
click at [543, 332] on div at bounding box center [784, 324] width 508 height 26
click at [542, 331] on input at bounding box center [781, 325] width 502 height 13
type input "khildebrand@solventum.com"
click at [710, 355] on mat-form-field at bounding box center [784, 333] width 535 height 44
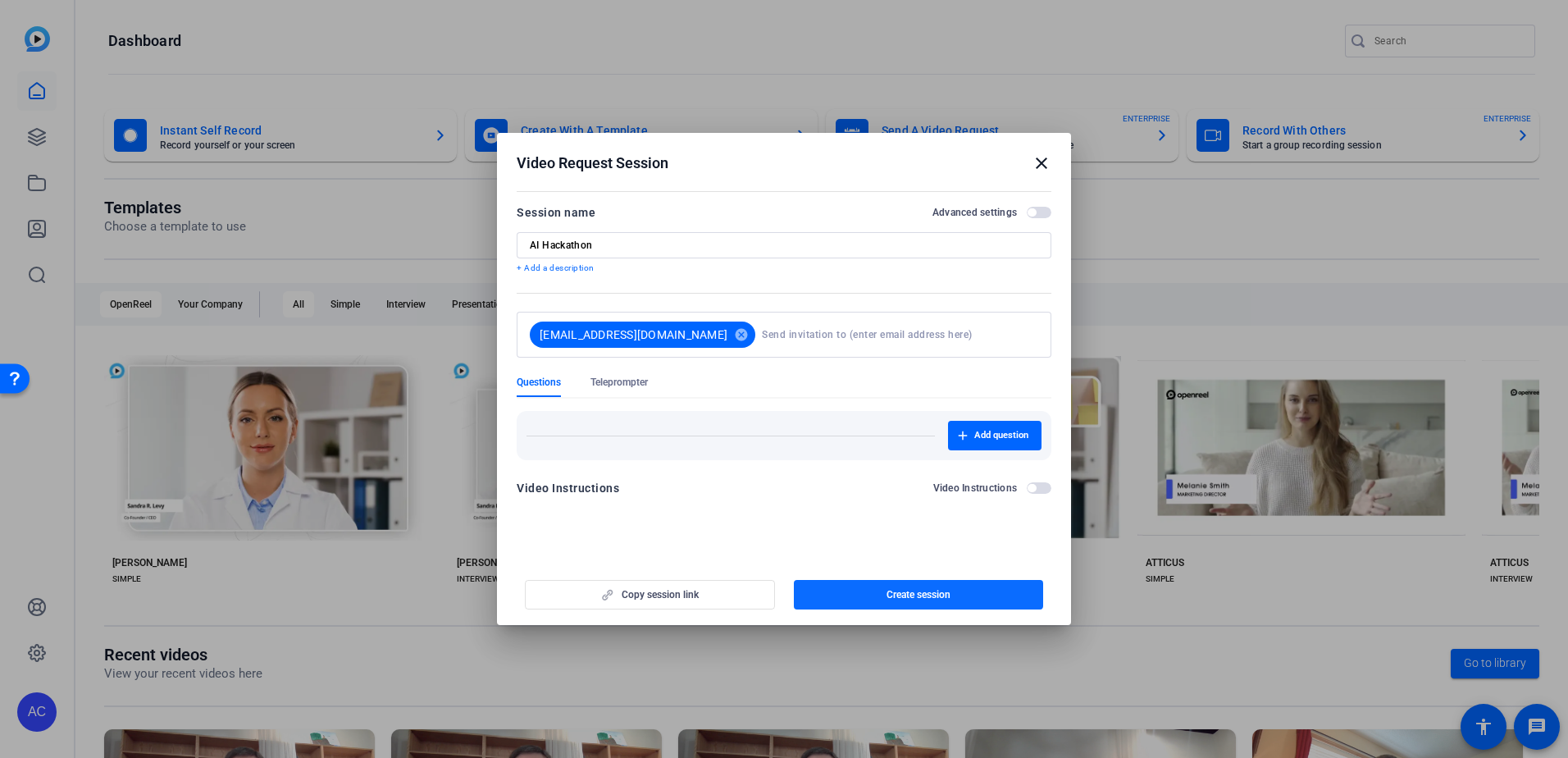
click at [897, 595] on span "Create session" at bounding box center [918, 594] width 64 height 13
